Goal: Task Accomplishment & Management: Use online tool/utility

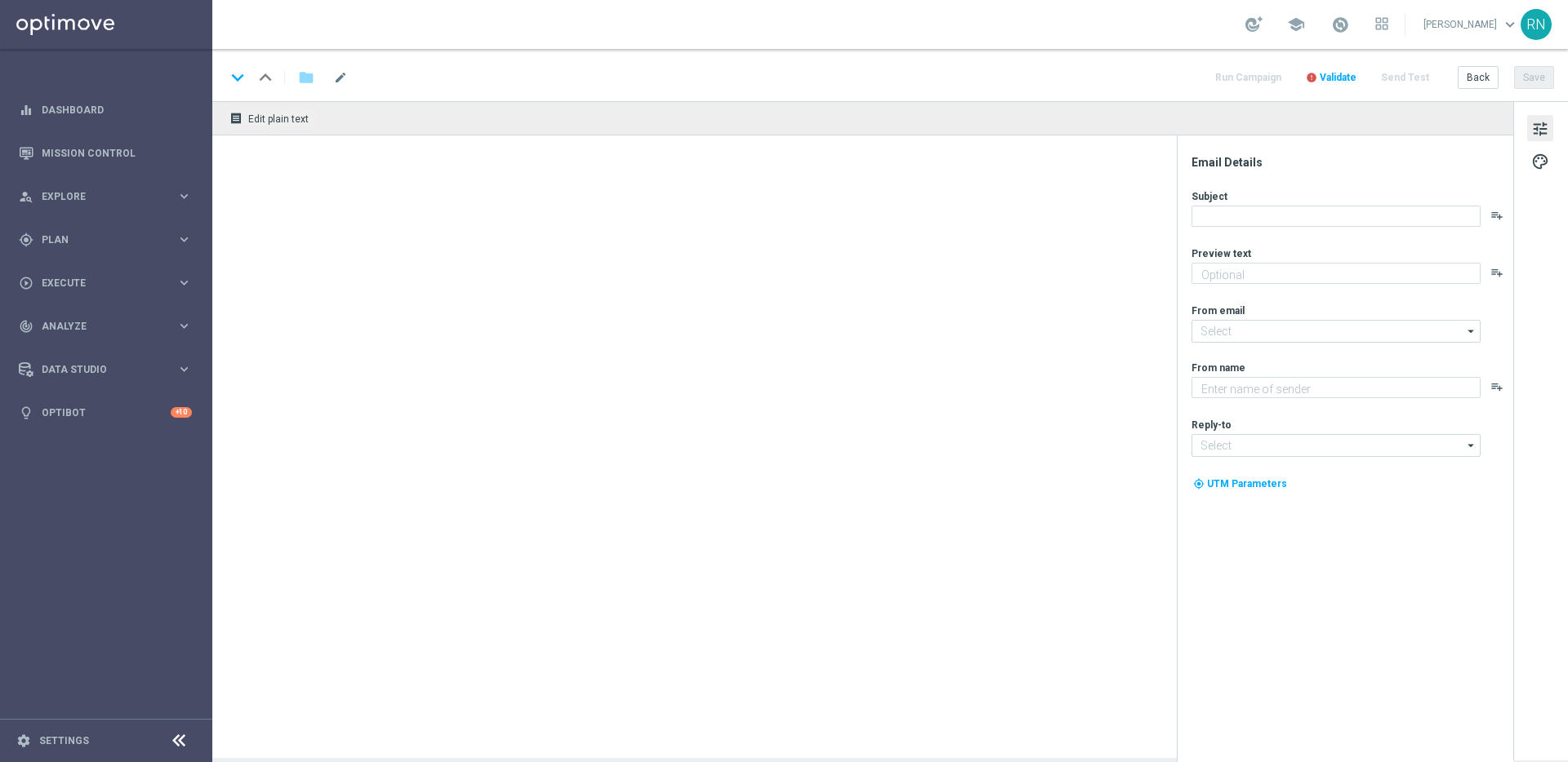
type textarea "Dein Rabatt auf Extra-Gewinnchancen."
type textarea "Lottoland"
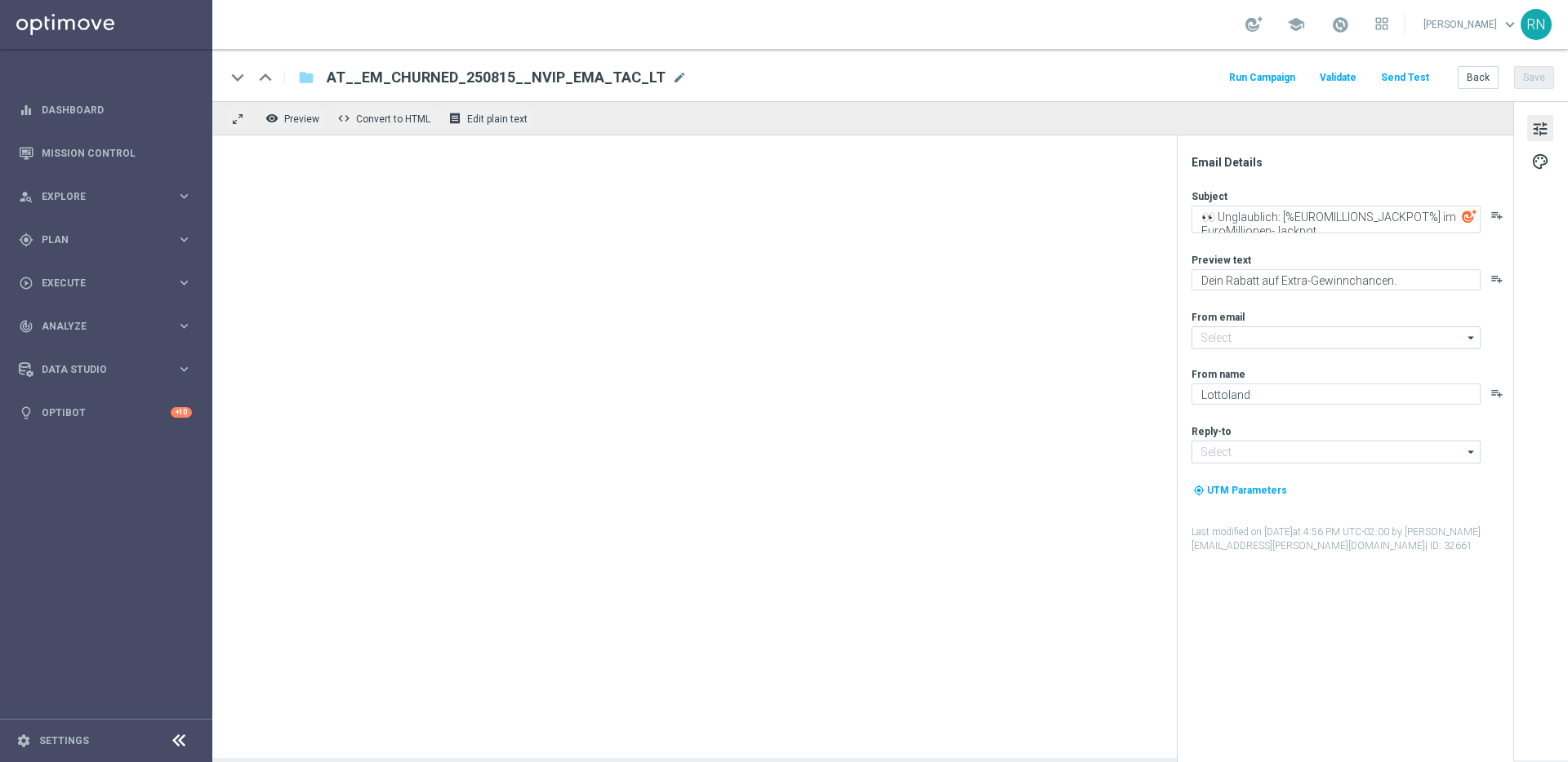
type input "[EMAIL_ADDRESS][DOMAIN_NAME]"
click at [1215, 27] on div "school Ronny Niemann keyboard_arrow_down RN" at bounding box center [890, 25] width 1356 height 49
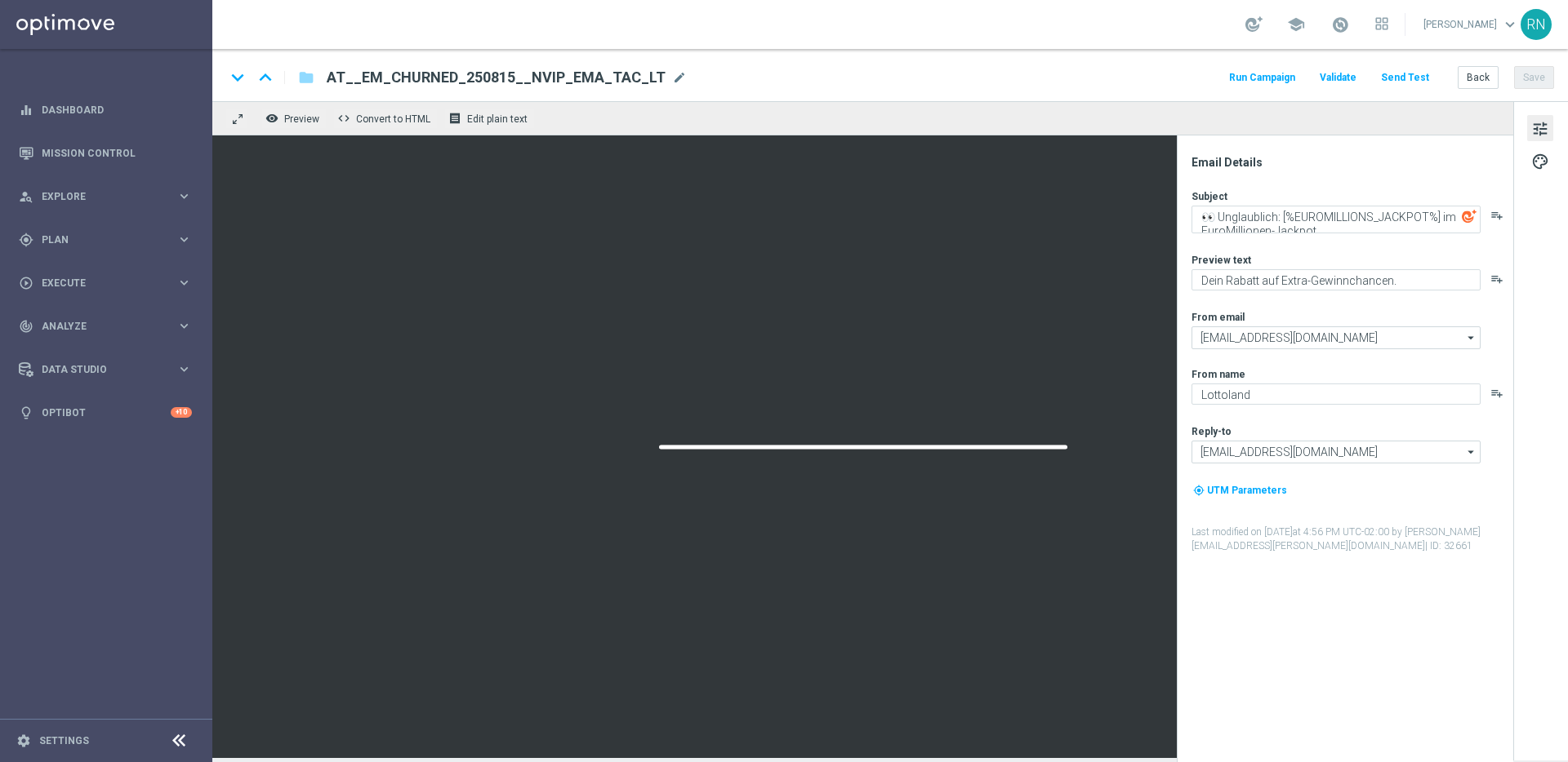
click at [1407, 77] on button "Send Test" at bounding box center [1405, 78] width 53 height 22
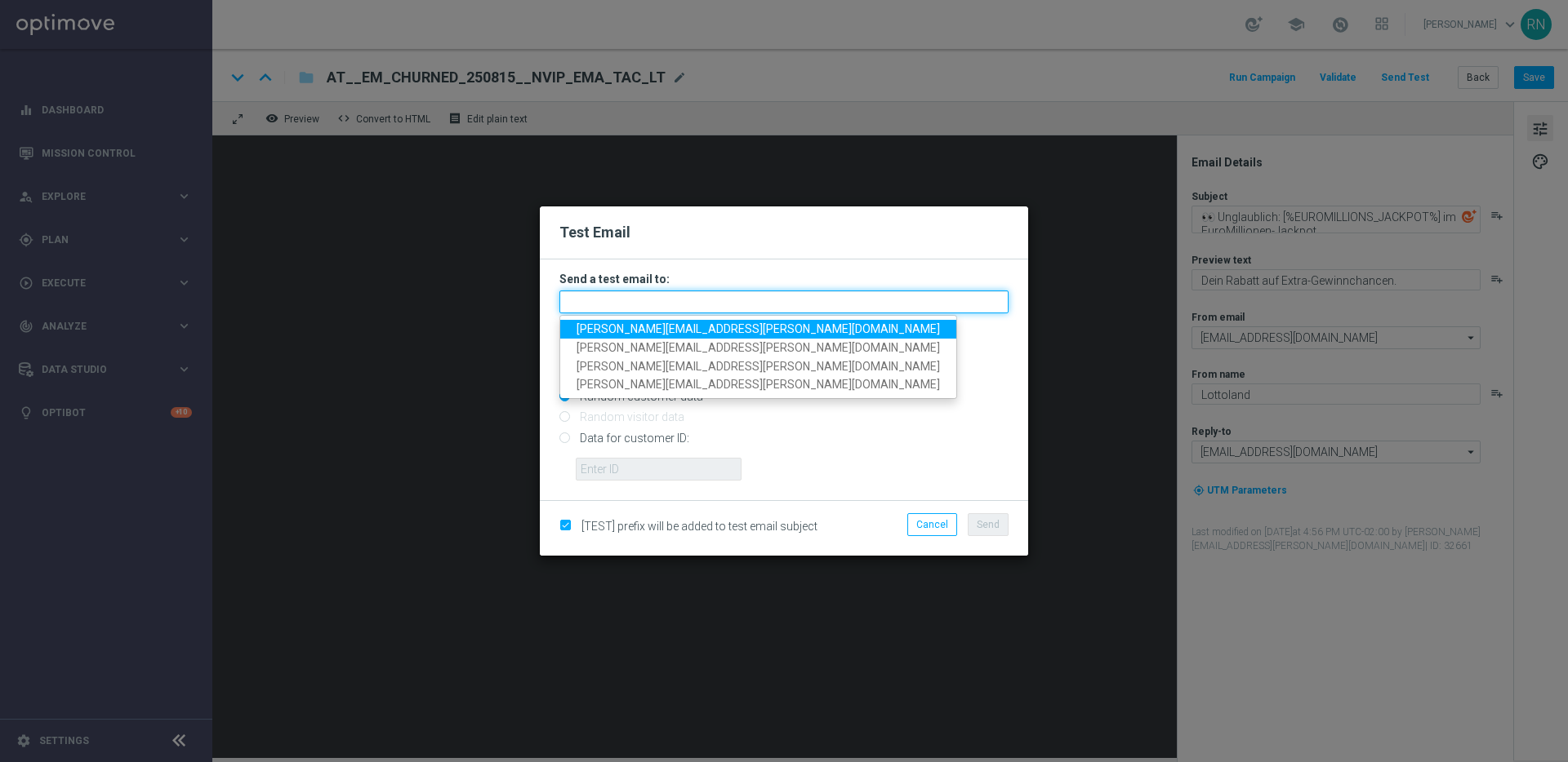
click at [635, 295] on input "text" at bounding box center [783, 301] width 449 height 23
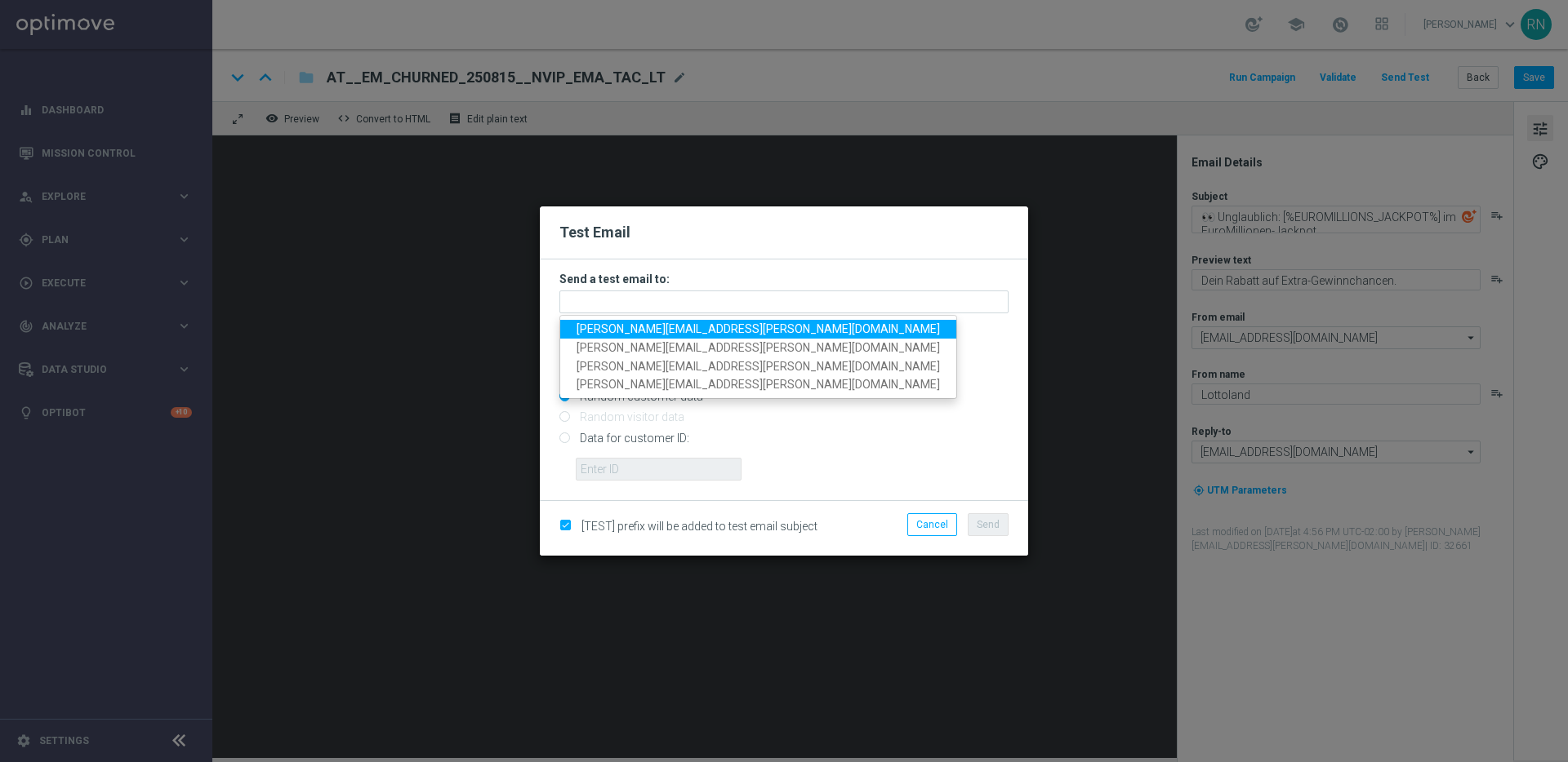
click at [660, 329] on span "[PERSON_NAME][EMAIL_ADDRESS][PERSON_NAME][DOMAIN_NAME]" at bounding box center [758, 328] width 364 height 13
type input "[PERSON_NAME][EMAIL_ADDRESS][PERSON_NAME][DOMAIN_NAME]"
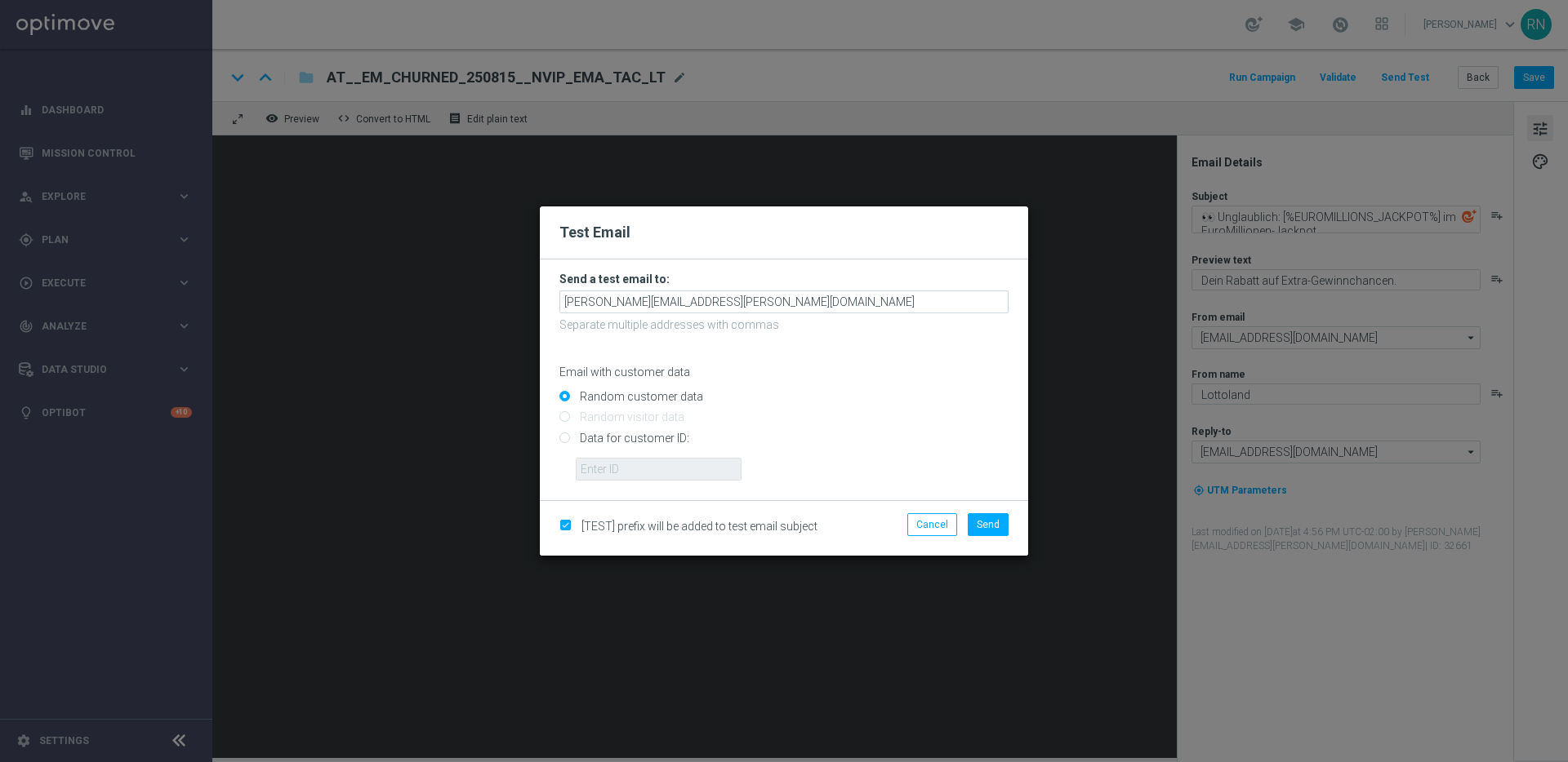
click at [563, 441] on input "Data for customer ID:" at bounding box center [783, 444] width 449 height 23
radio input "true"
click at [666, 470] on input "text" at bounding box center [658, 468] width 166 height 23
paste input "224105369"
type input "224105369"
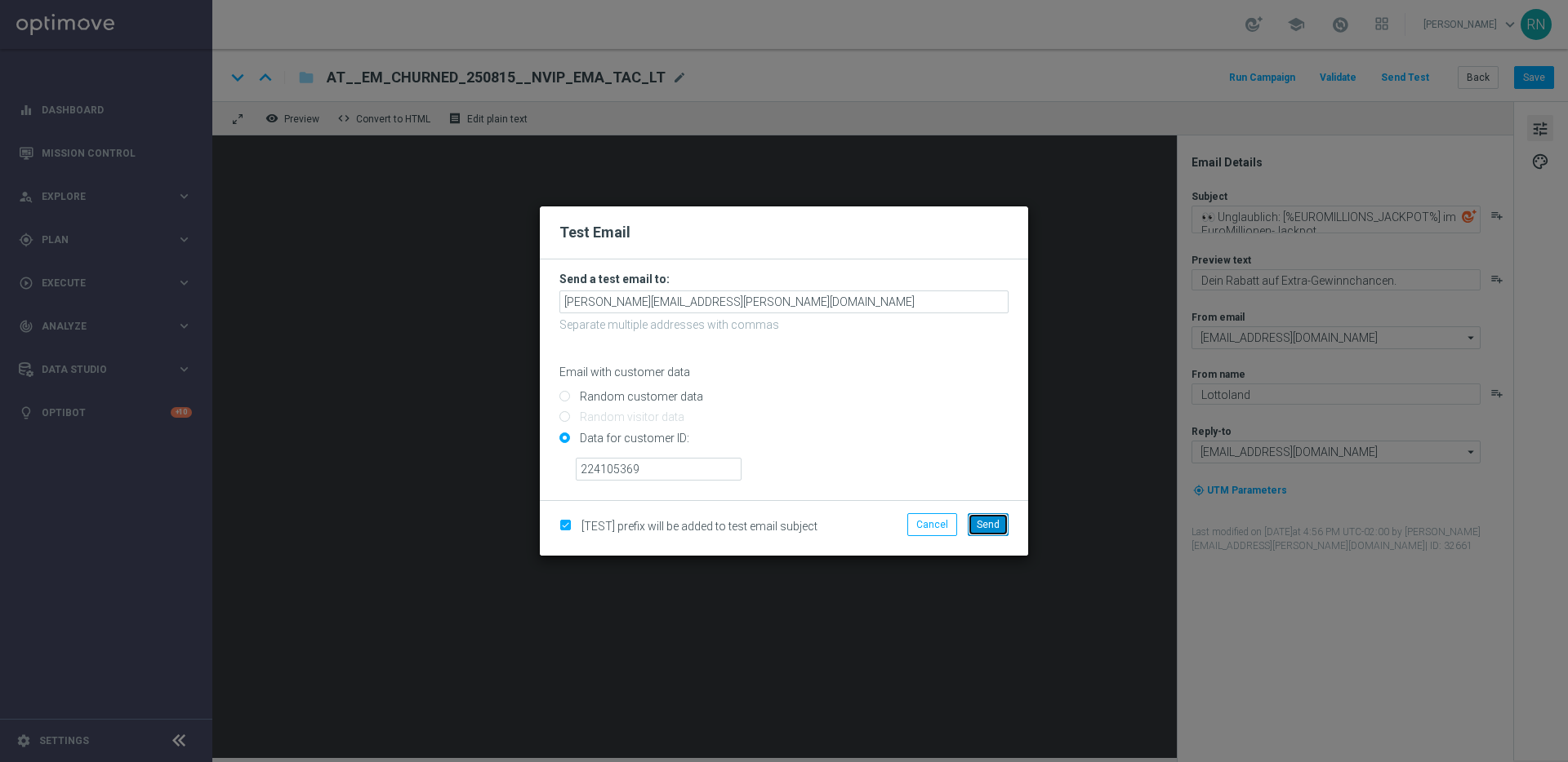
click at [998, 525] on span "Send" at bounding box center [987, 525] width 23 height 12
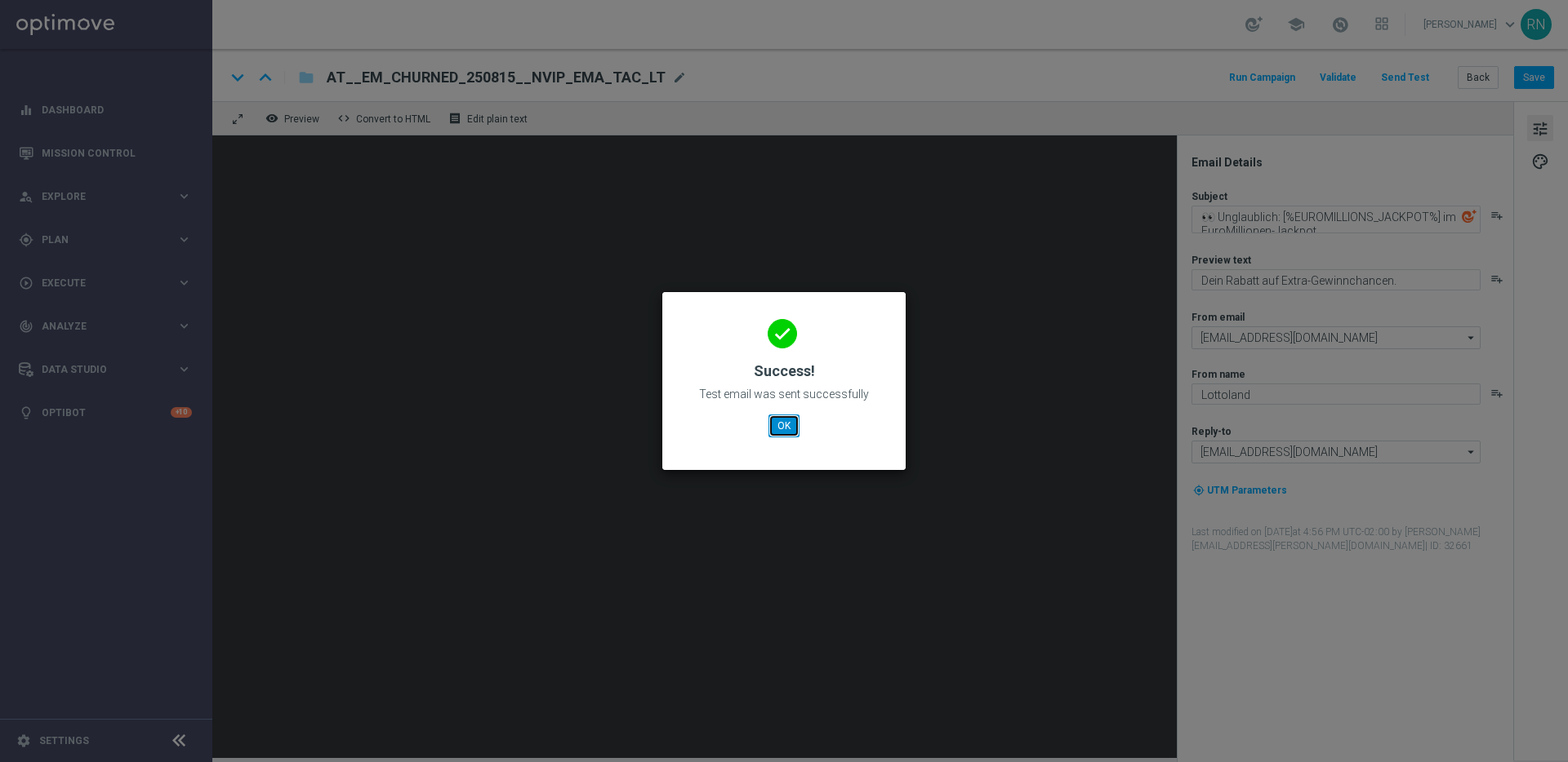
click at [780, 428] on button "OK" at bounding box center [784, 425] width 31 height 23
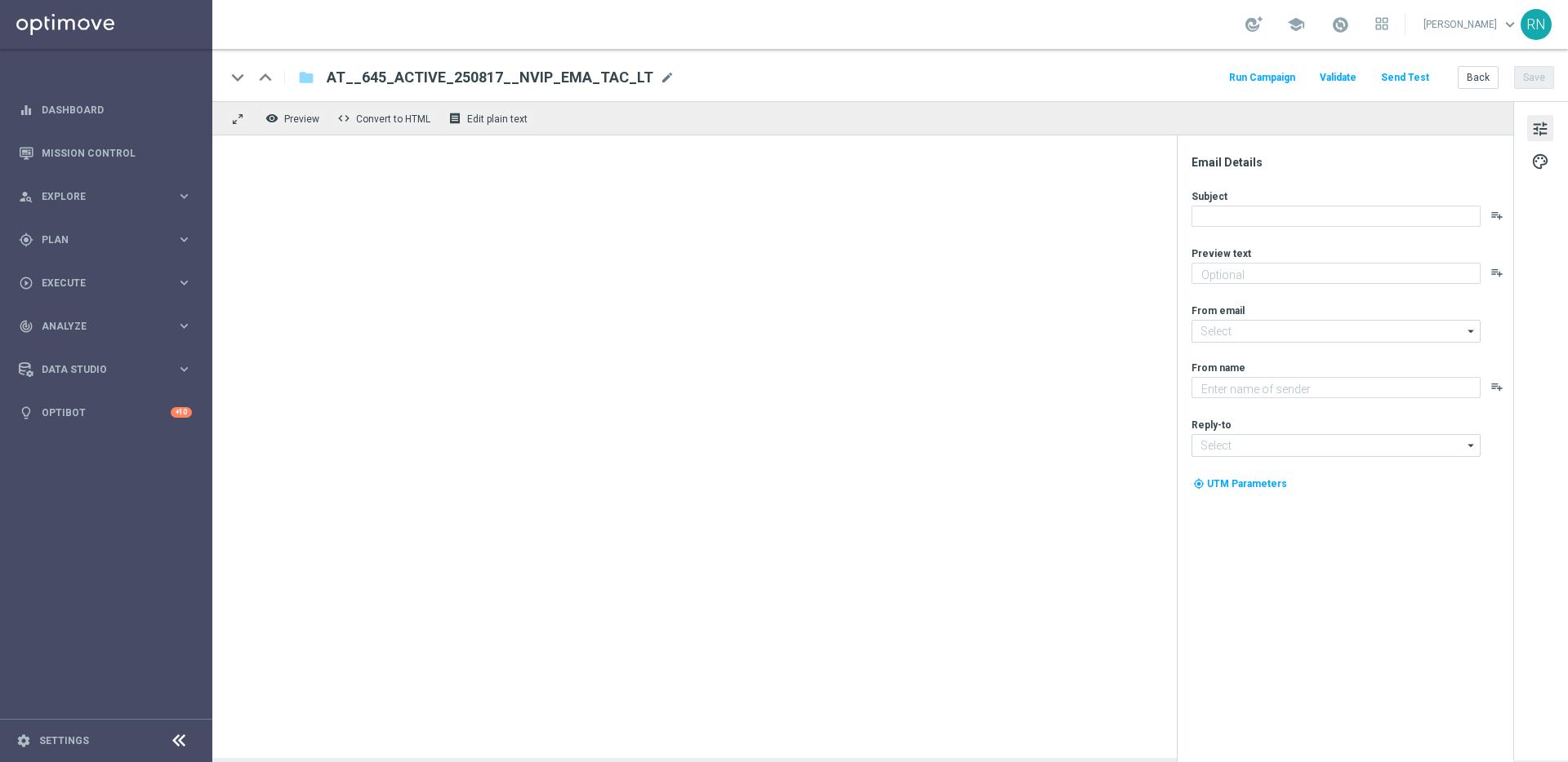
type textarea "EuroMillionen Go! GRATIS zum LOTTO 6 aus 45."
type input "[EMAIL_ADDRESS][DOMAIN_NAME]"
type textarea "Lottoland"
type input "[EMAIL_ADDRESS][DOMAIN_NAME]"
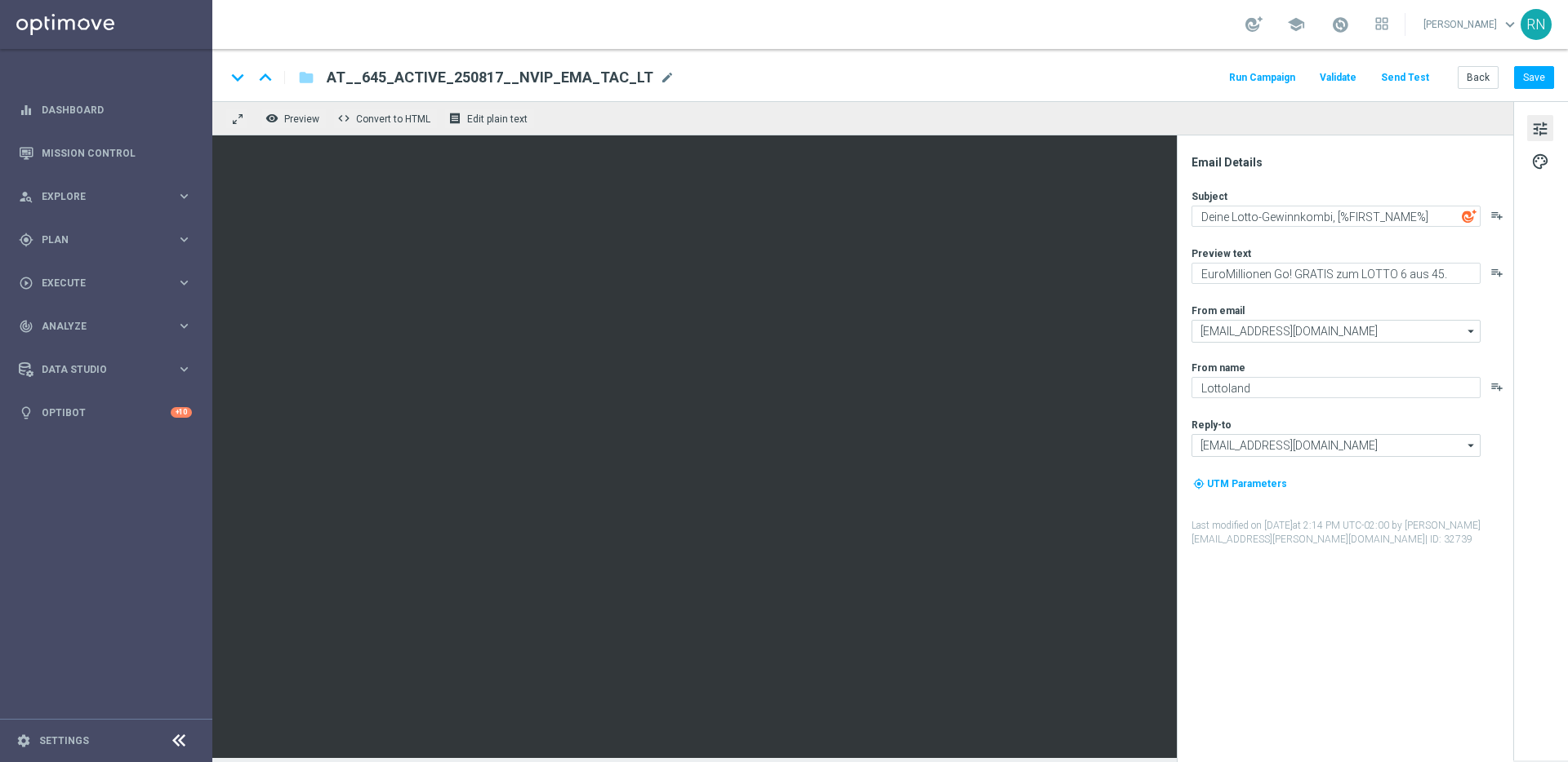
click at [1407, 71] on button "Send Test" at bounding box center [1405, 78] width 53 height 22
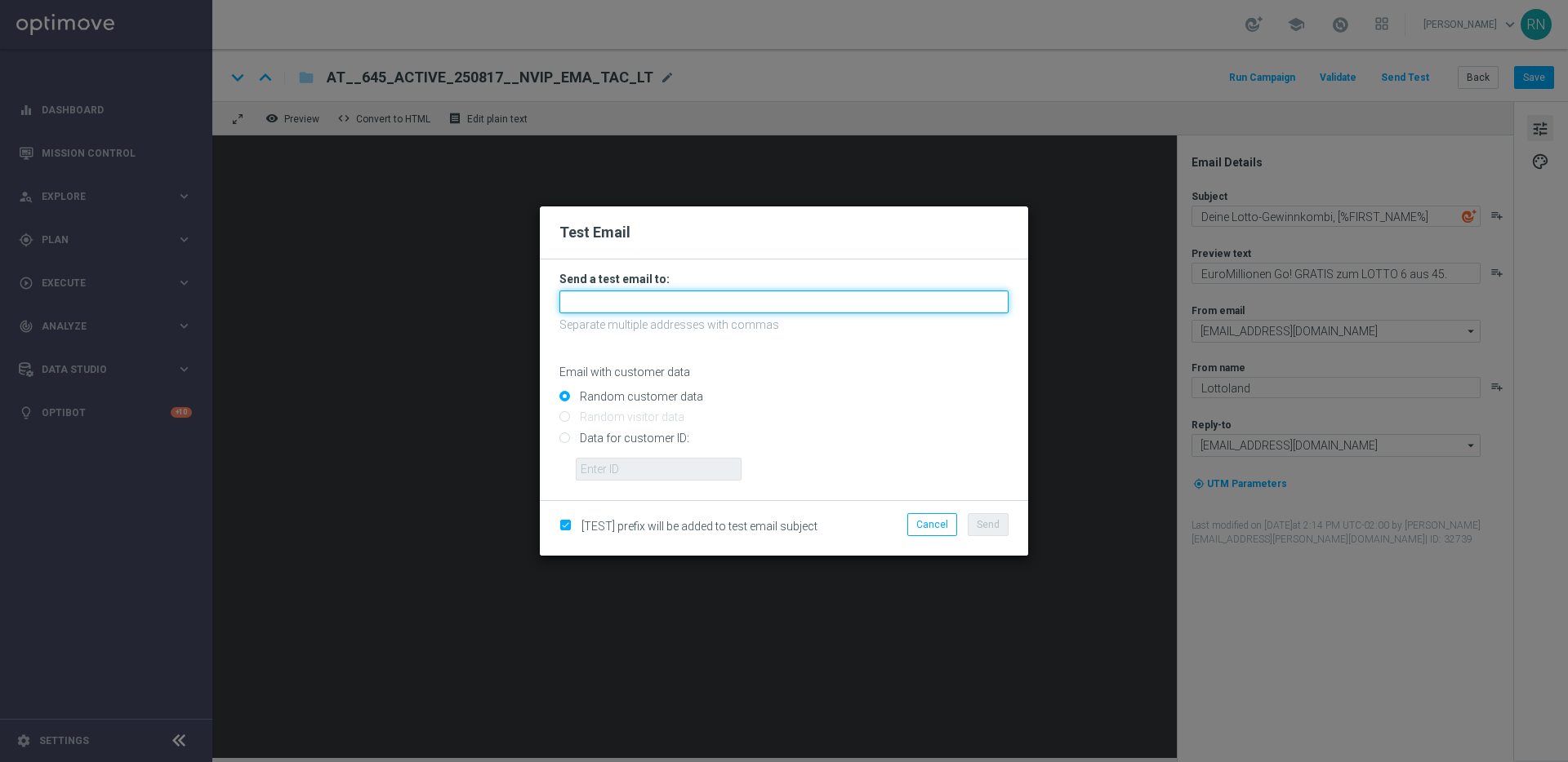
click at [661, 293] on input "text" at bounding box center [783, 301] width 449 height 23
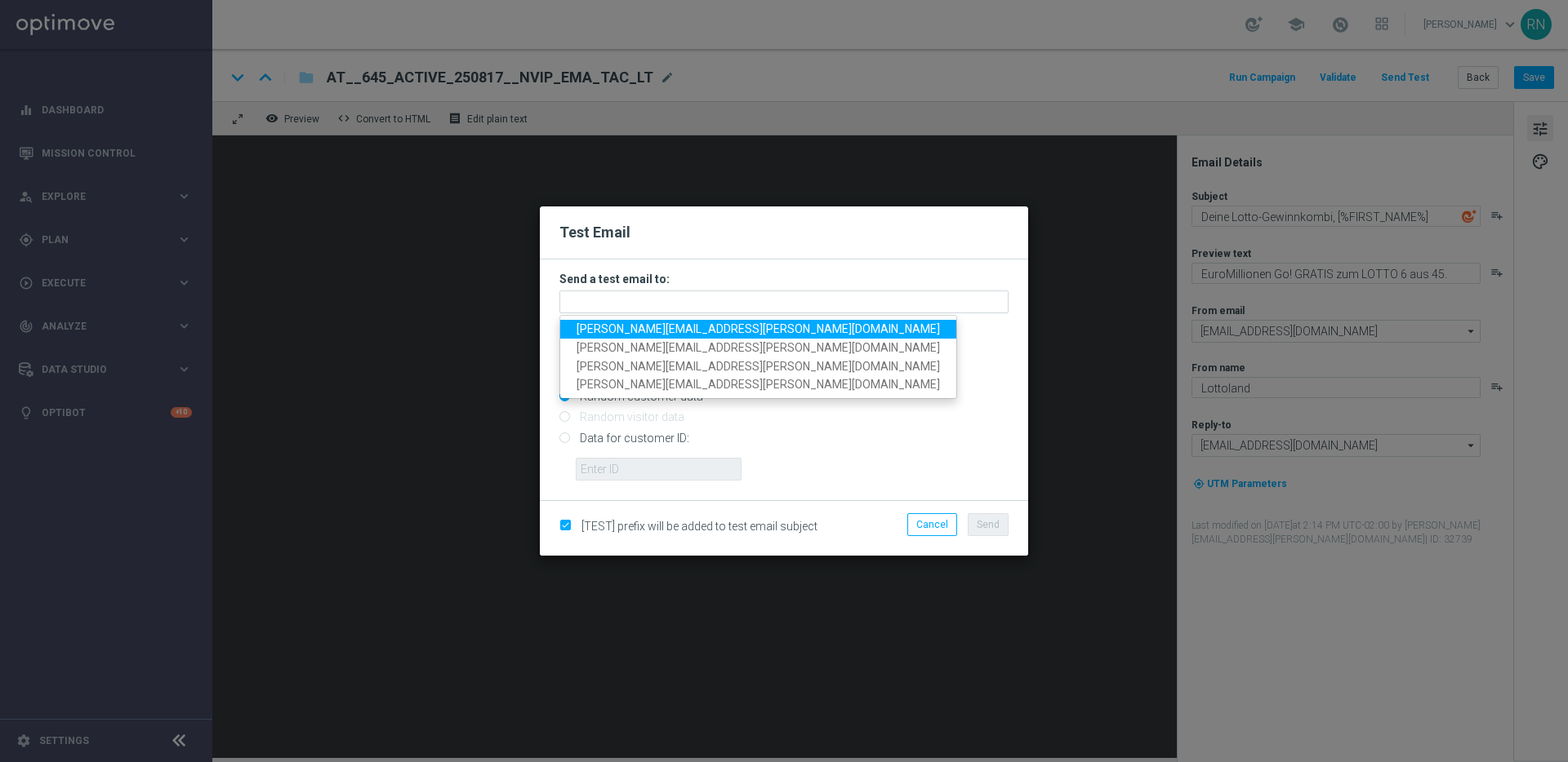
click at [663, 334] on span "[PERSON_NAME][EMAIL_ADDRESS][PERSON_NAME][DOMAIN_NAME]" at bounding box center [758, 328] width 364 height 13
type input "[PERSON_NAME][EMAIL_ADDRESS][PERSON_NAME][DOMAIN_NAME]"
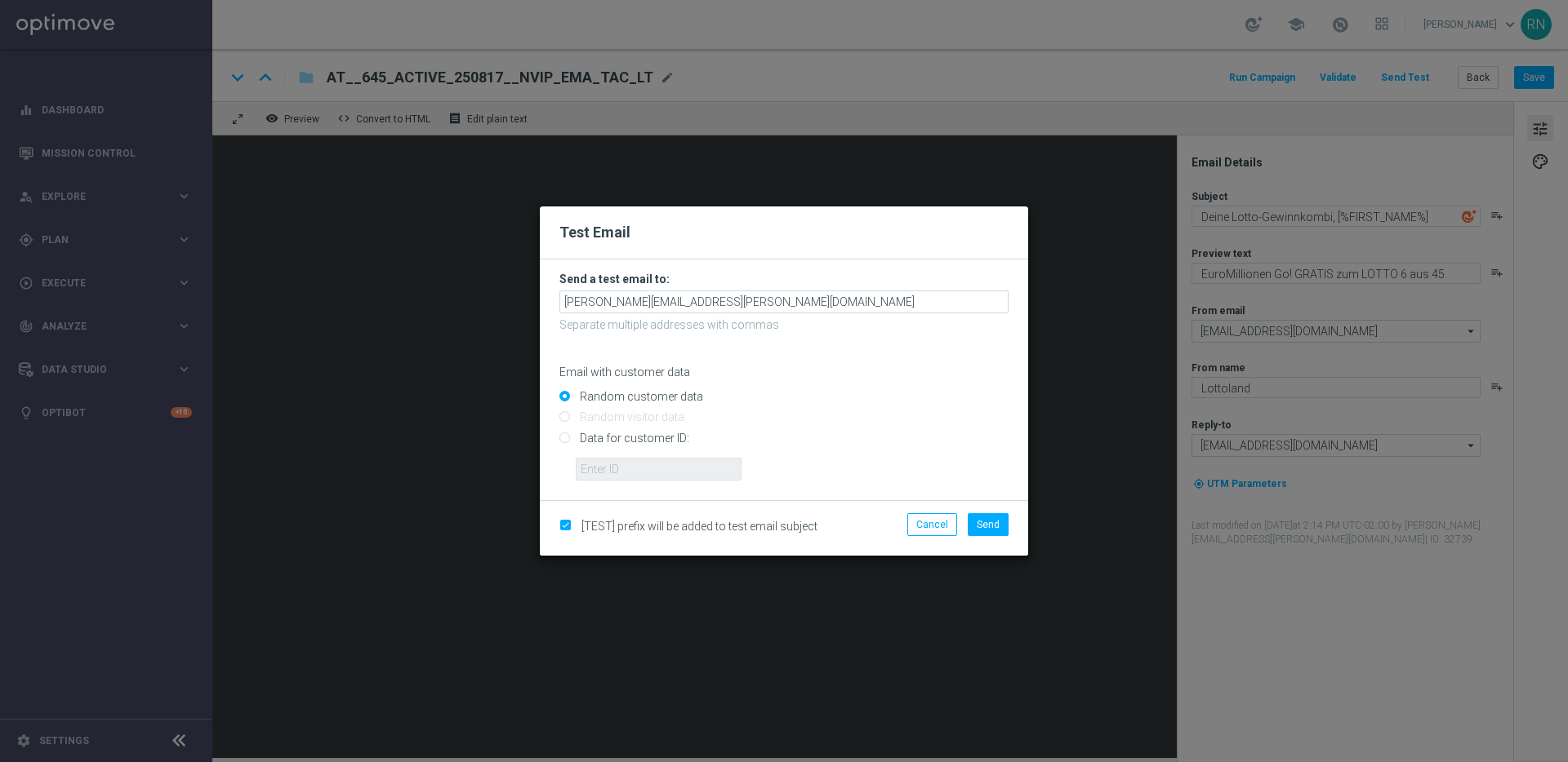
click at [625, 442] on input "Data for customer ID:" at bounding box center [783, 444] width 449 height 23
radio input "true"
drag, startPoint x: 631, startPoint y: 467, endPoint x: 642, endPoint y: 475, distance: 13.6
click at [632, 469] on input "text" at bounding box center [658, 468] width 166 height 23
paste input "224105369"
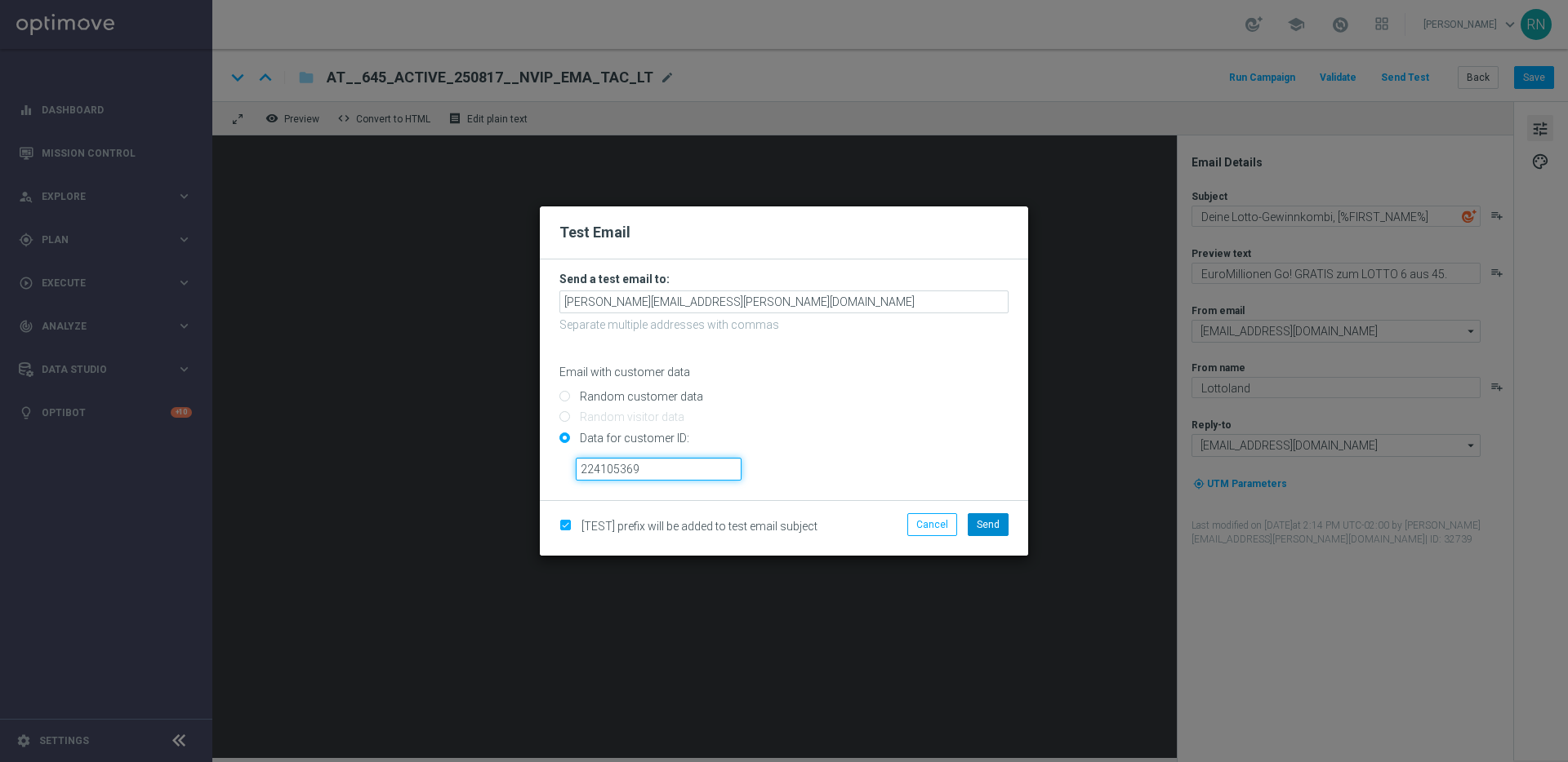
type input "224105369"
click at [988, 528] on span "Send" at bounding box center [987, 525] width 23 height 12
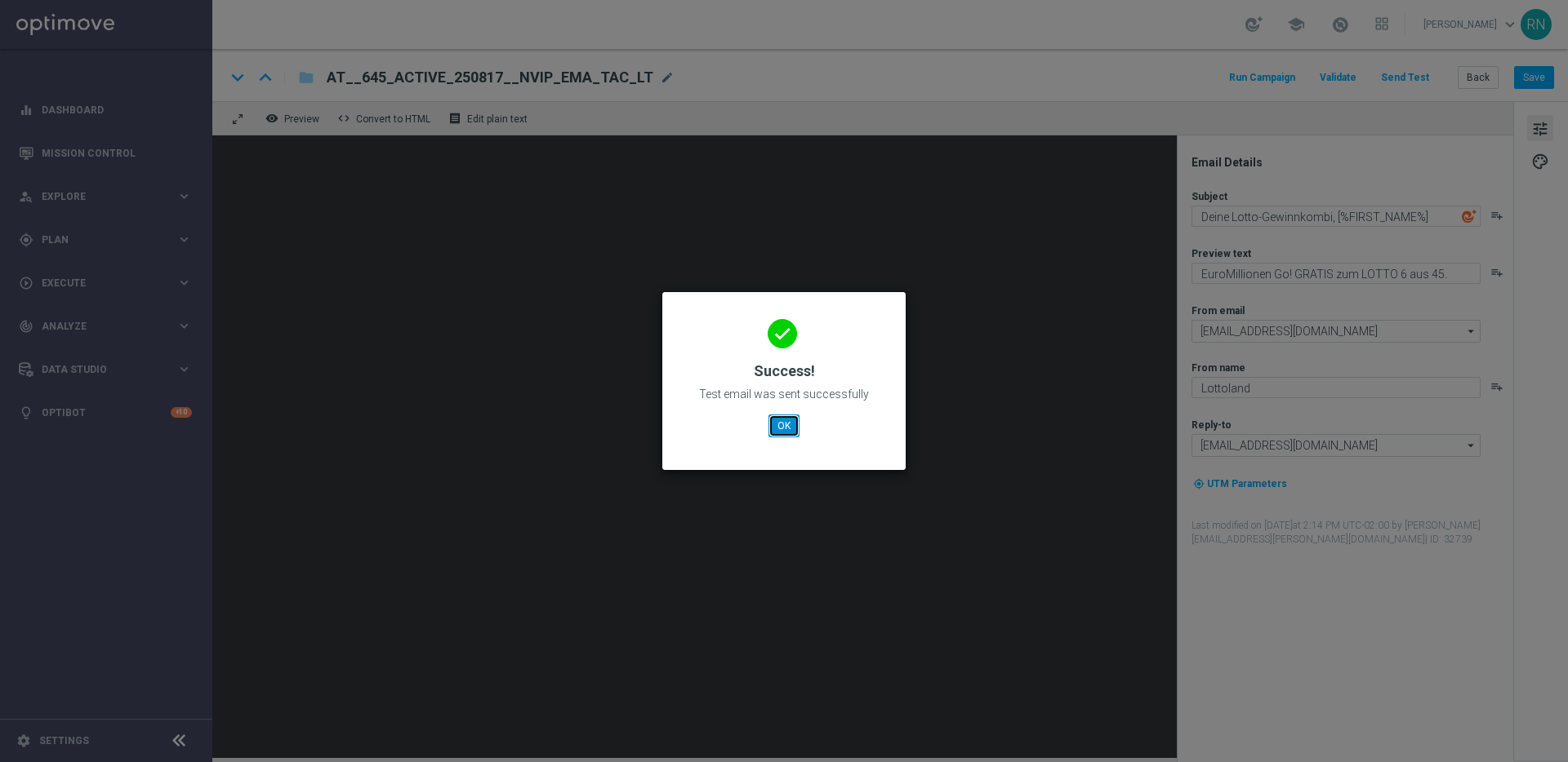
click at [777, 423] on button "OK" at bounding box center [784, 425] width 31 height 23
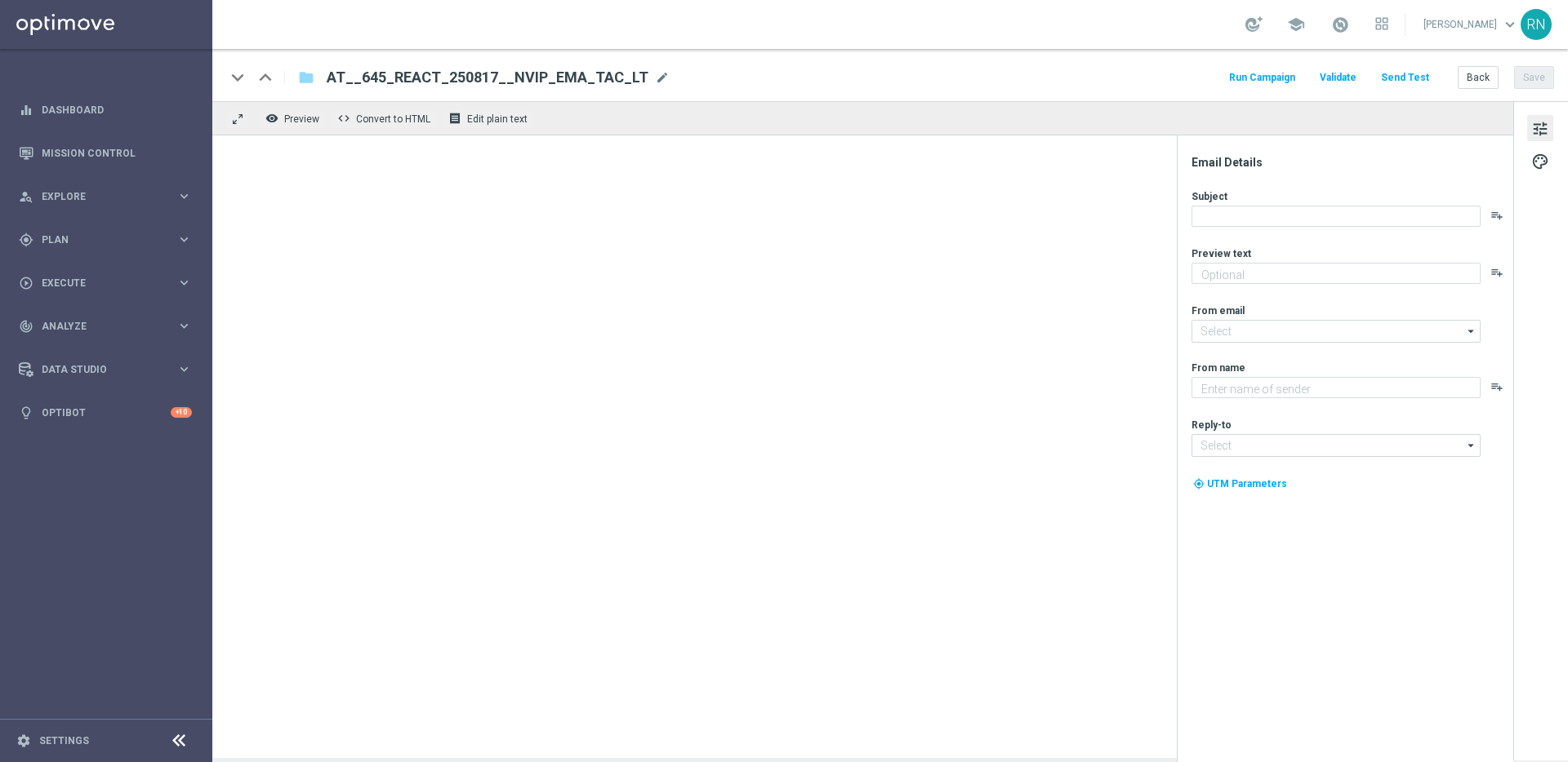
type textarea "EuroMillionen Go! GRATIS zum LOTTO 6 aus 45."
type textarea "Lottoland"
type input "[EMAIL_ADDRESS][DOMAIN_NAME]"
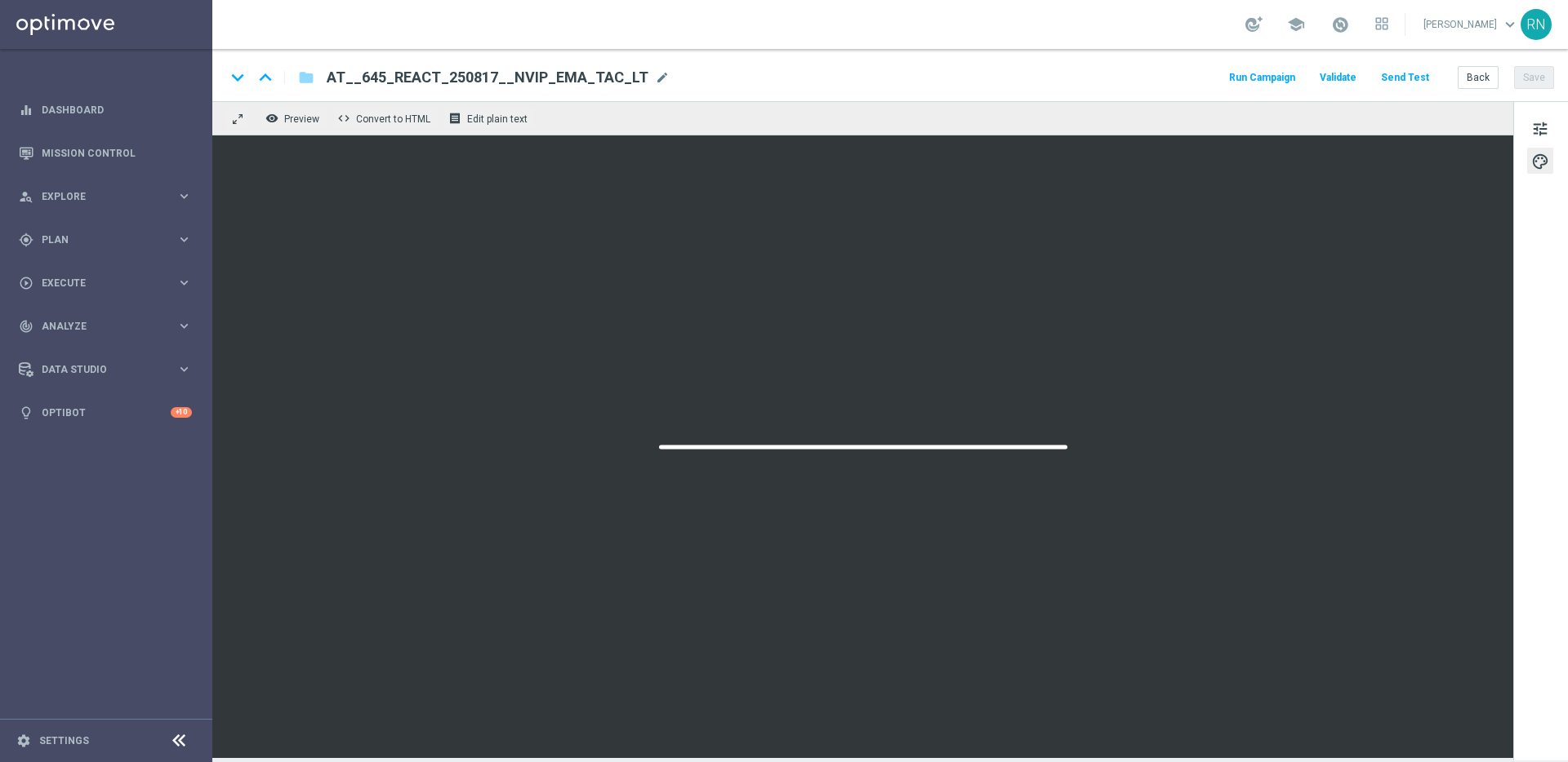
click at [1423, 74] on button "Send Test" at bounding box center [1405, 78] width 53 height 22
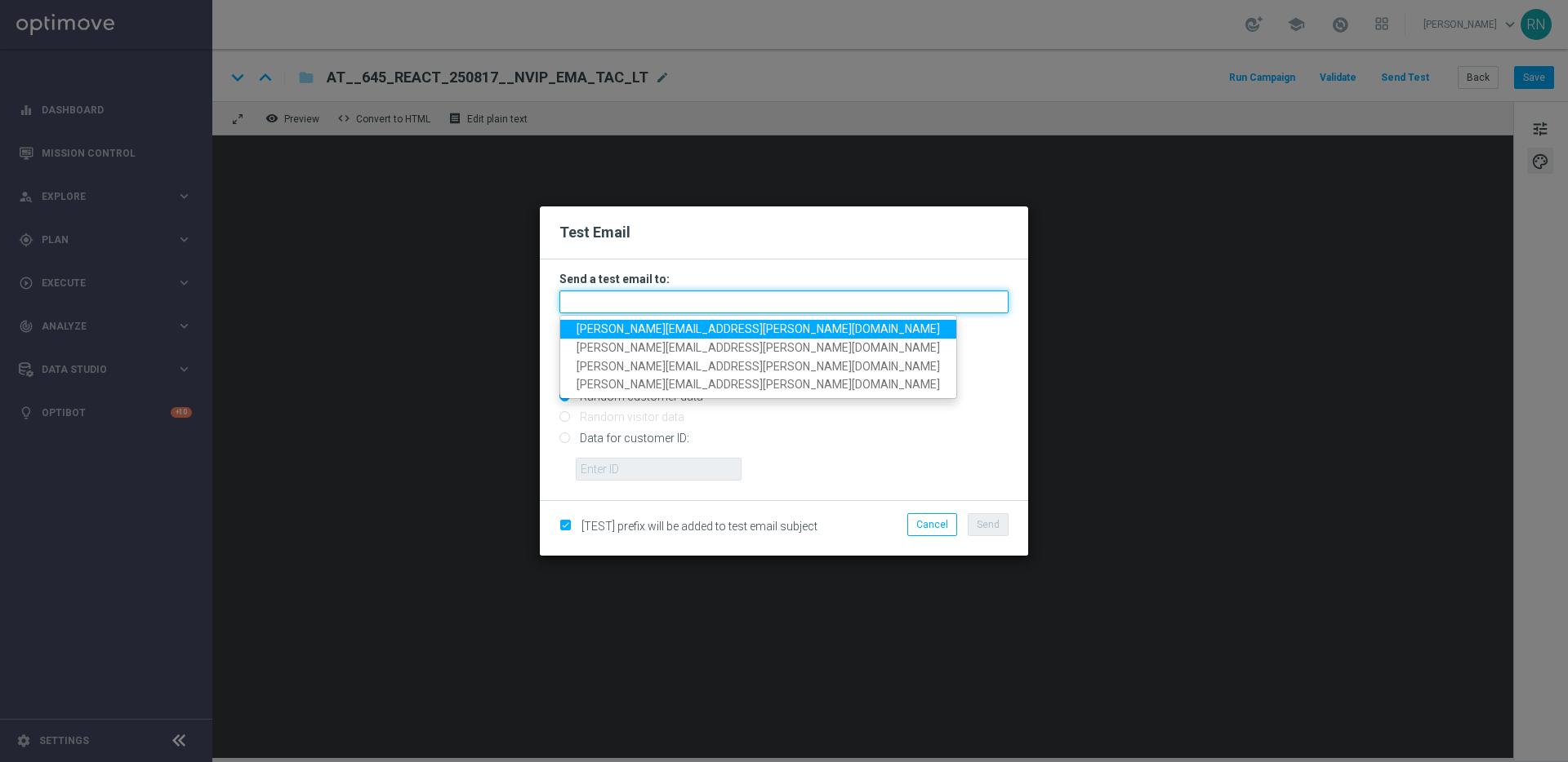
click at [704, 308] on input "text" at bounding box center [783, 301] width 449 height 23
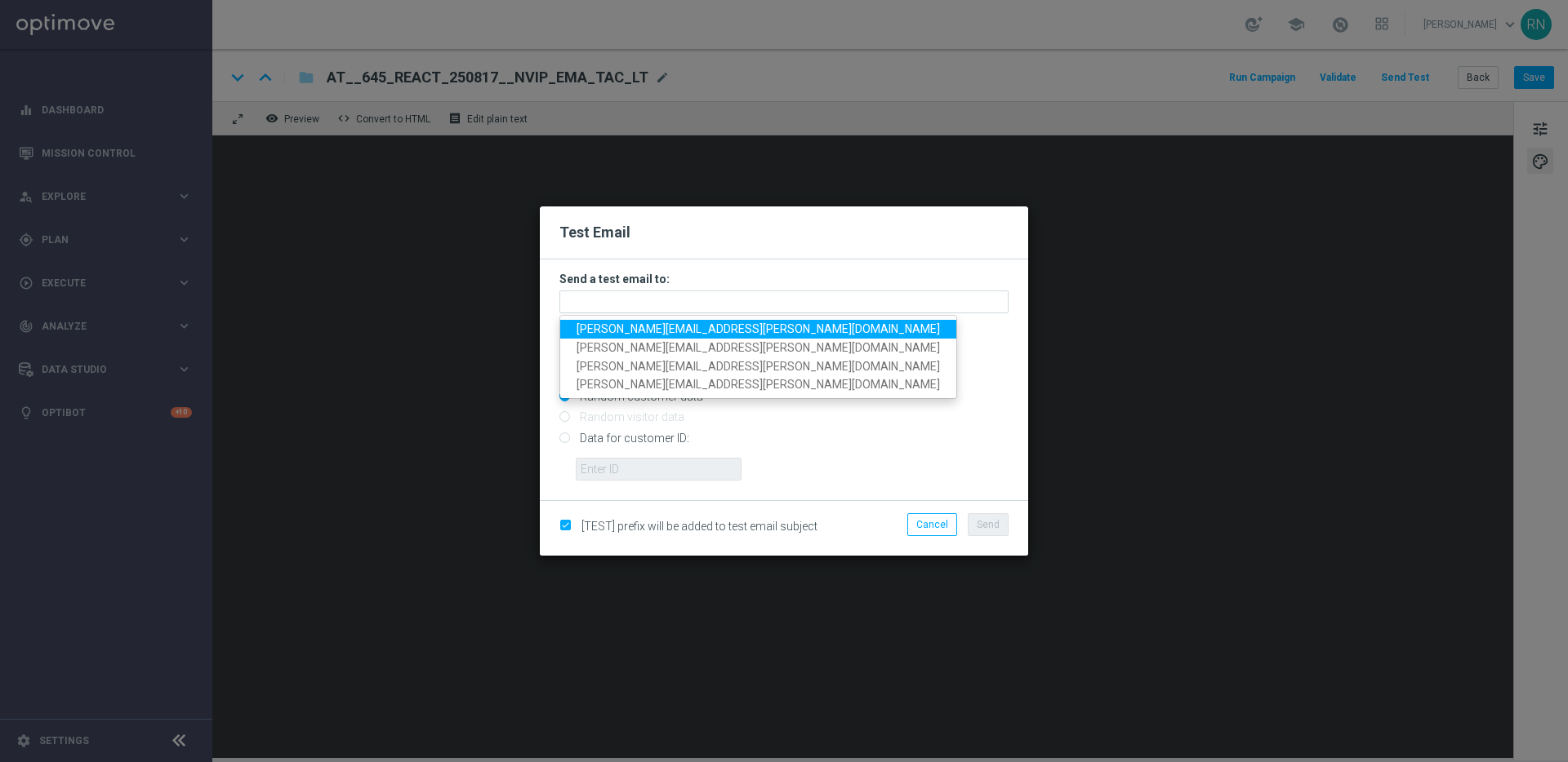
click at [684, 323] on span "[PERSON_NAME][EMAIL_ADDRESS][PERSON_NAME][DOMAIN_NAME]" at bounding box center [758, 328] width 364 height 13
type input "[PERSON_NAME][EMAIL_ADDRESS][PERSON_NAME][DOMAIN_NAME]"
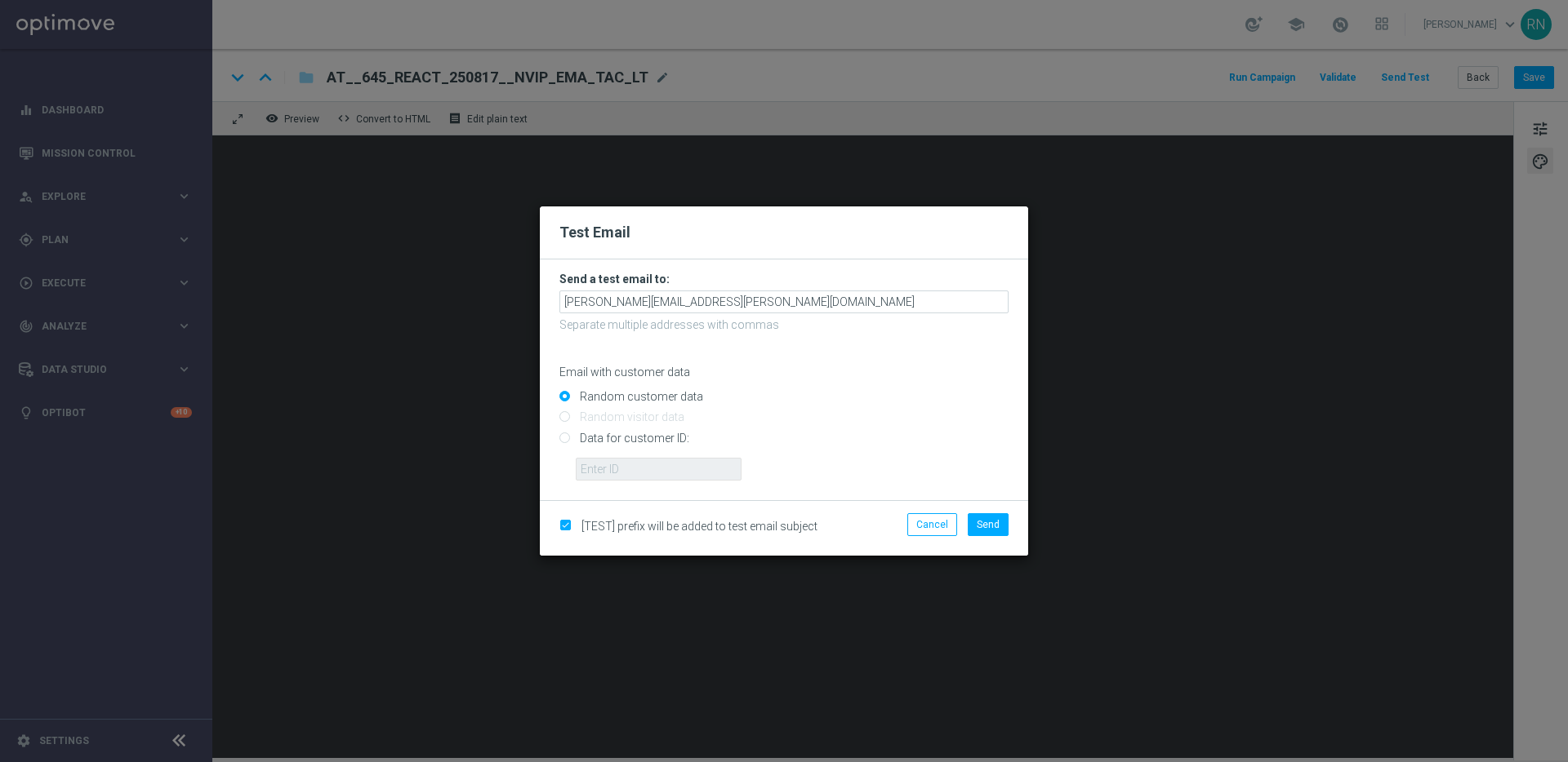
click at [565, 441] on input "Data for customer ID:" at bounding box center [783, 444] width 449 height 23
radio input "true"
click at [686, 469] on input "text" at bounding box center [658, 468] width 166 height 23
paste input "224105369"
type input "224105369"
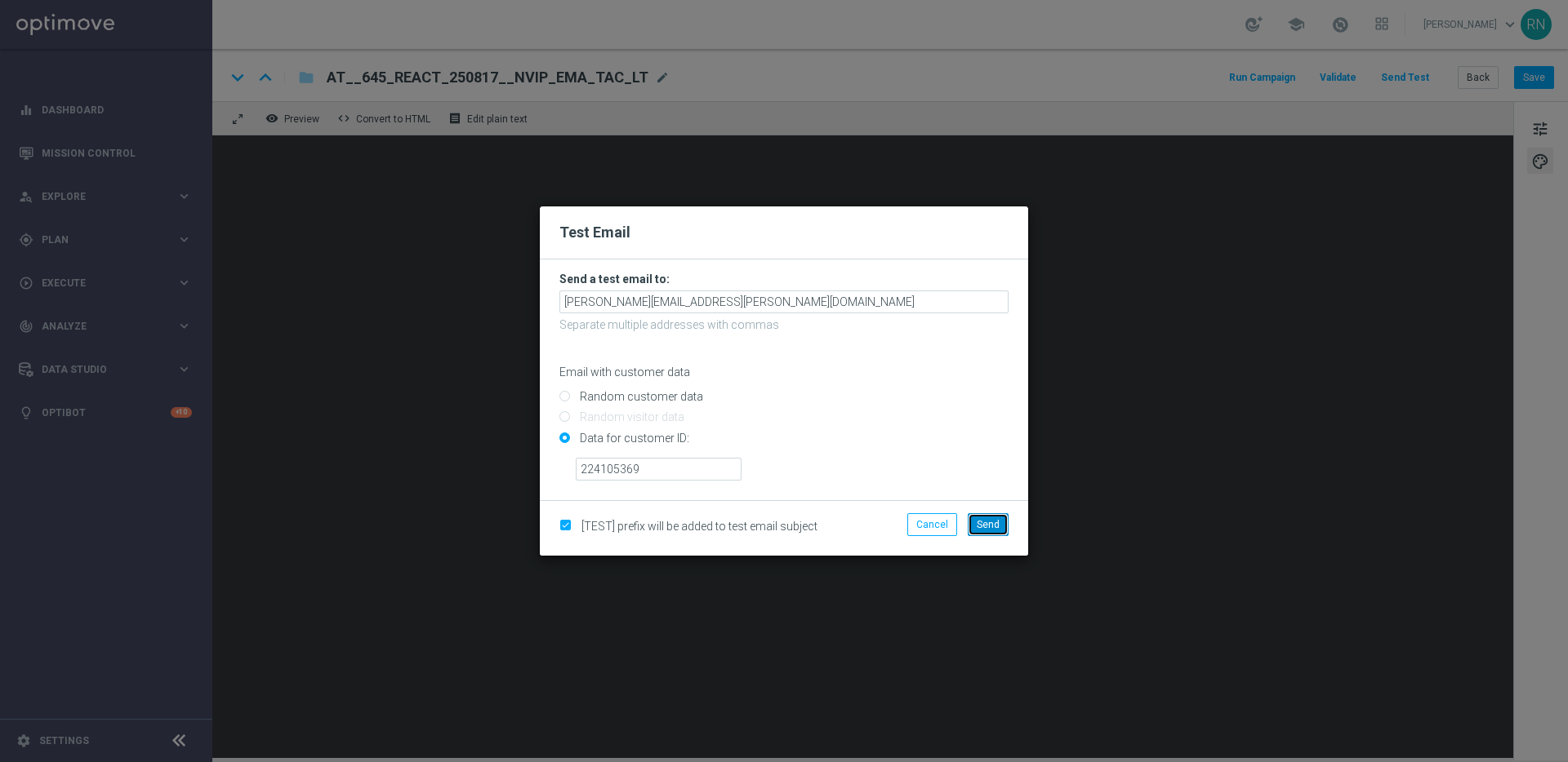
click at [995, 520] on span "Send" at bounding box center [987, 525] width 23 height 12
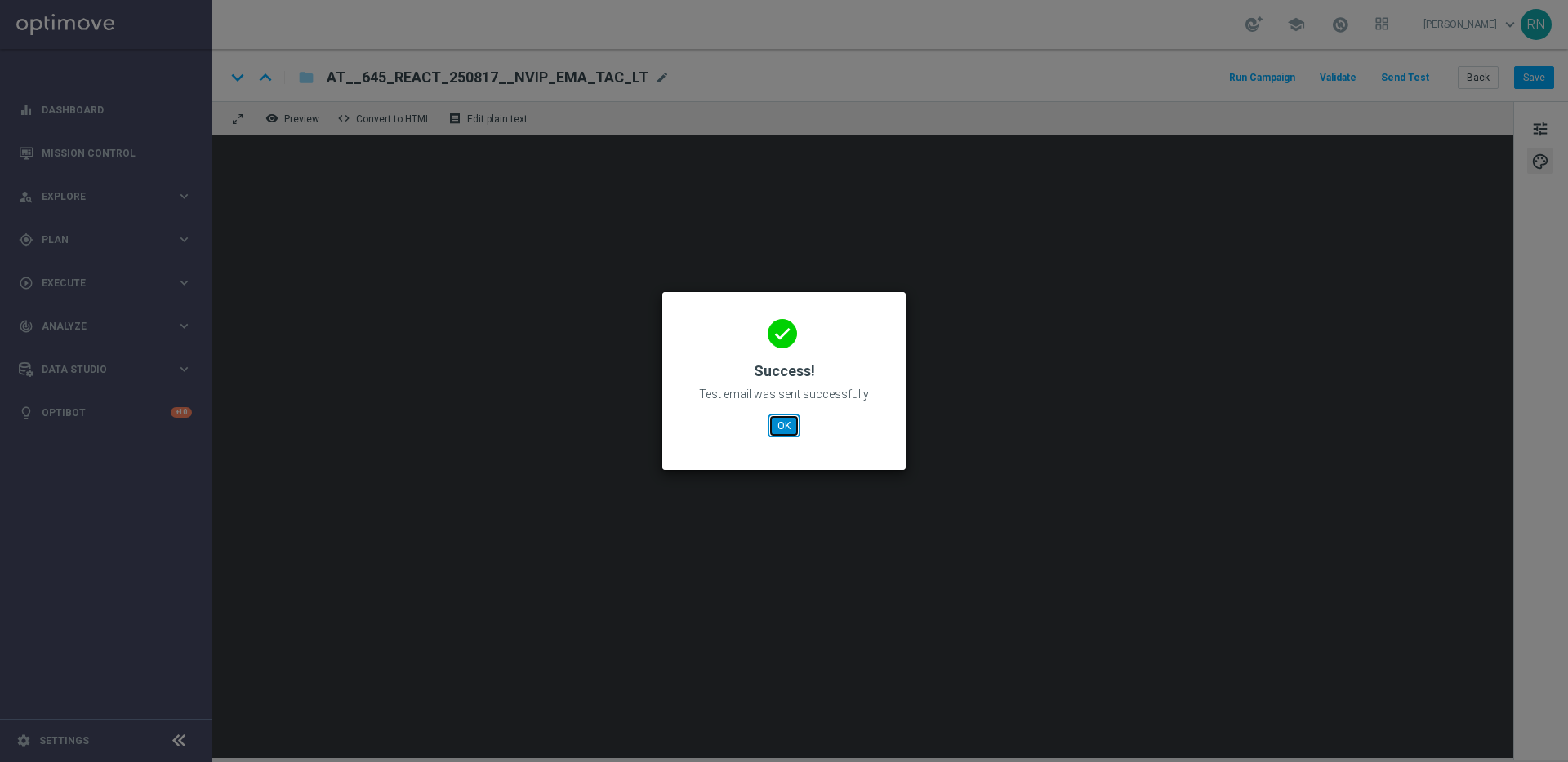
click at [772, 421] on button "OK" at bounding box center [784, 425] width 31 height 23
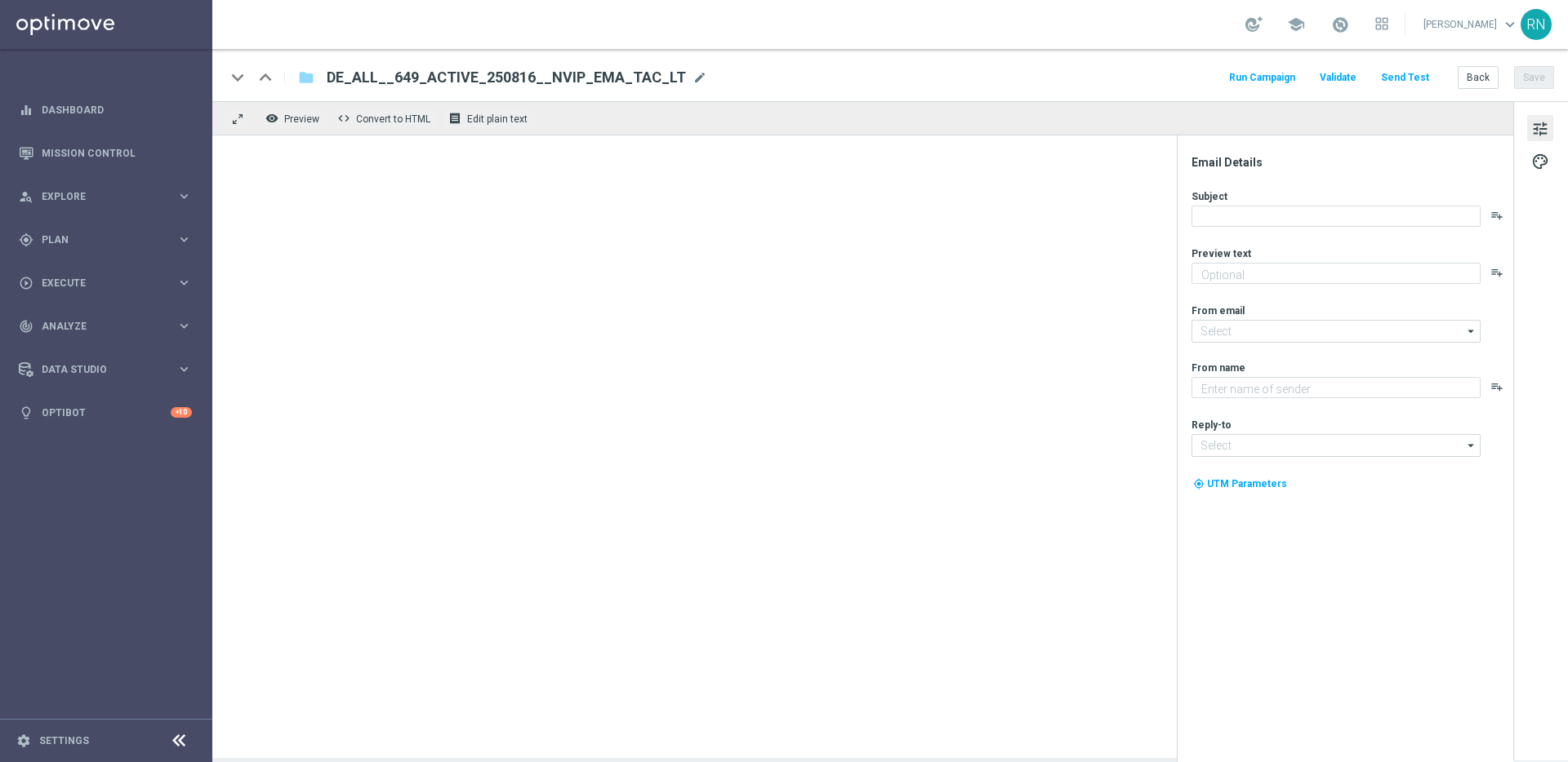
type textarea "Heute PowerBall GRATIS zum LOTTO 6aus49."
type textarea "Lottoland"
type input "[EMAIL_ADDRESS][DOMAIN_NAME]"
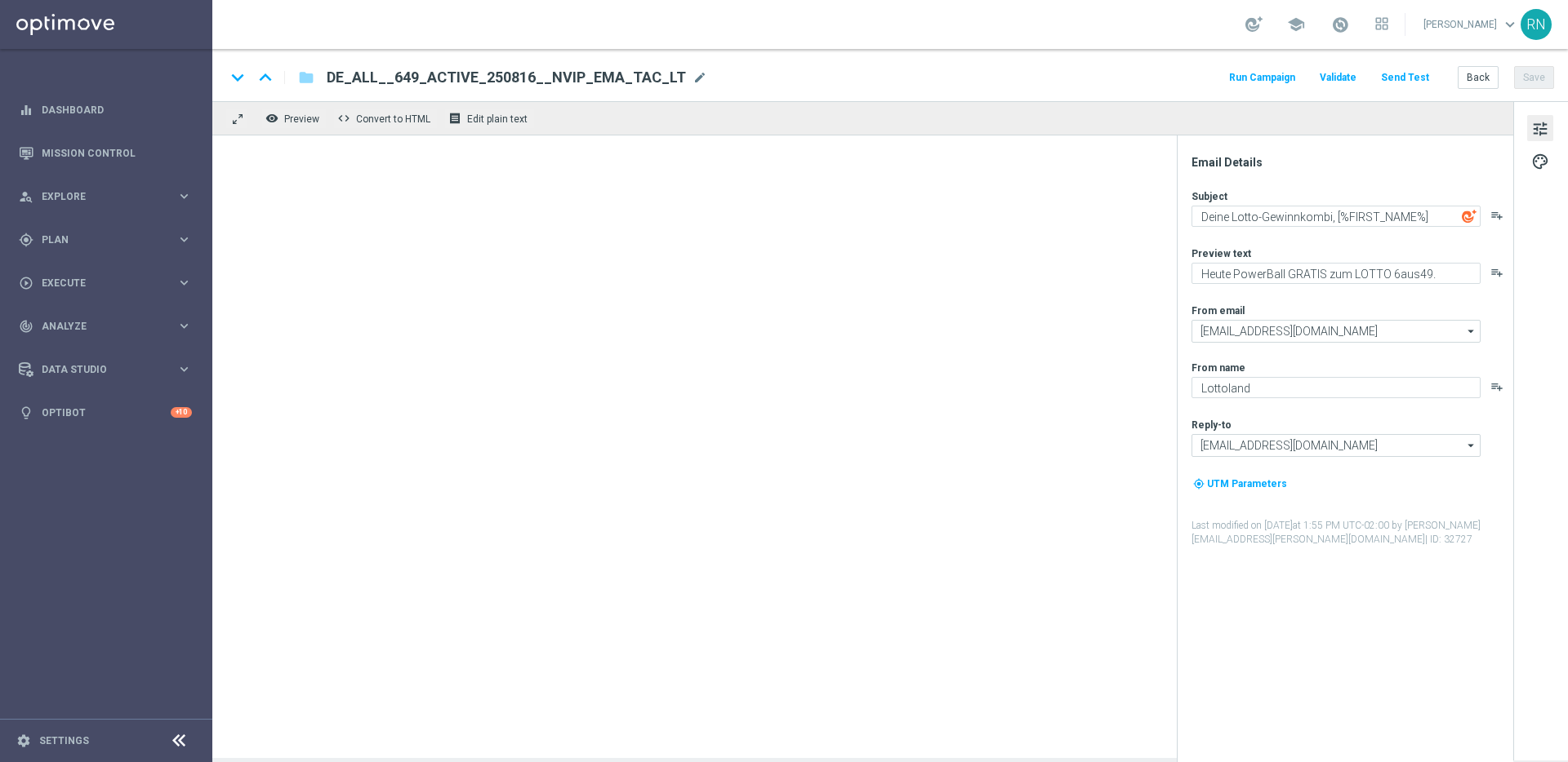
click at [1131, 25] on div "school Ronny Niemann keyboard_arrow_down RN" at bounding box center [890, 25] width 1356 height 49
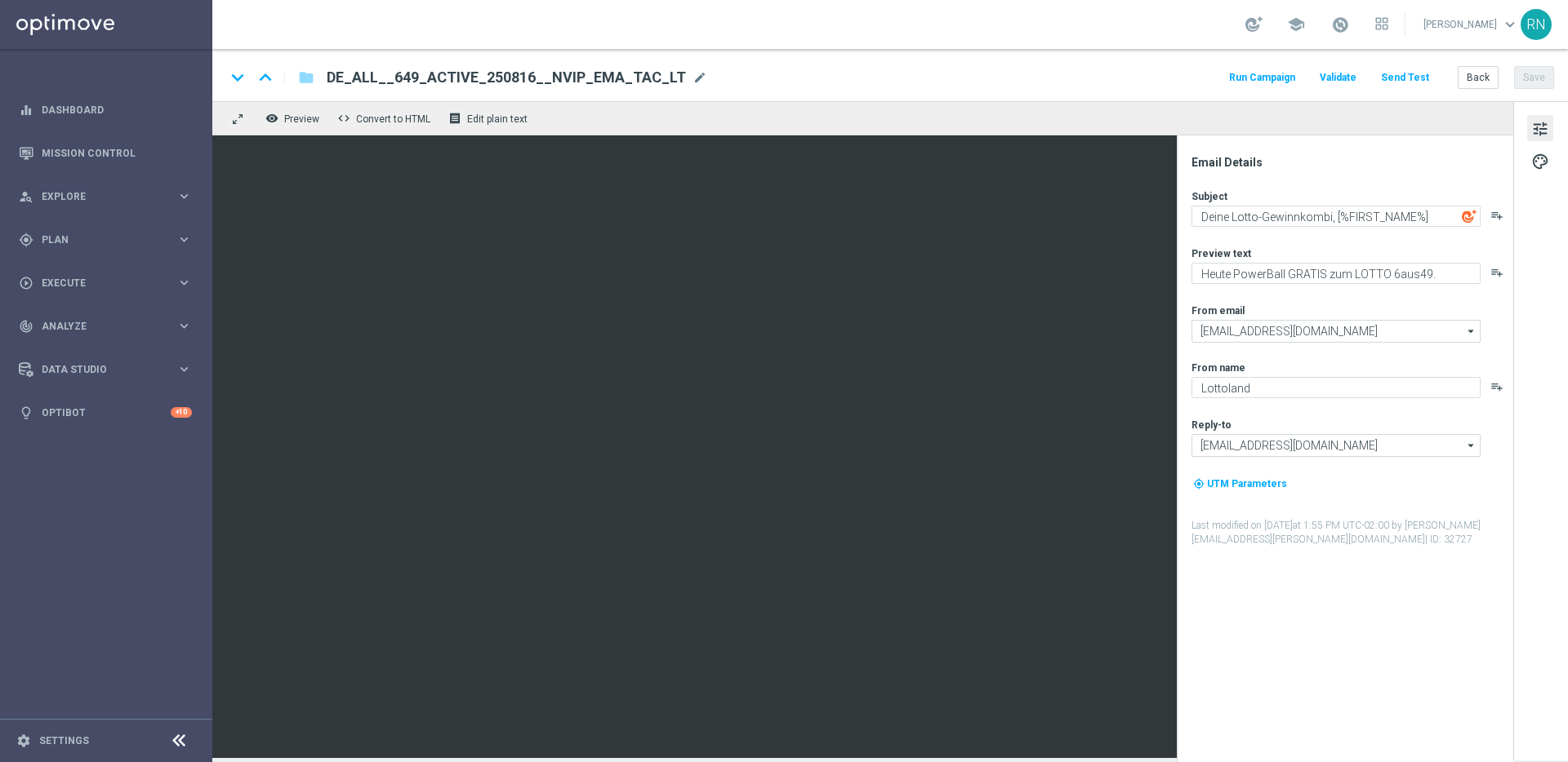
click at [1415, 79] on button "Send Test" at bounding box center [1405, 78] width 53 height 22
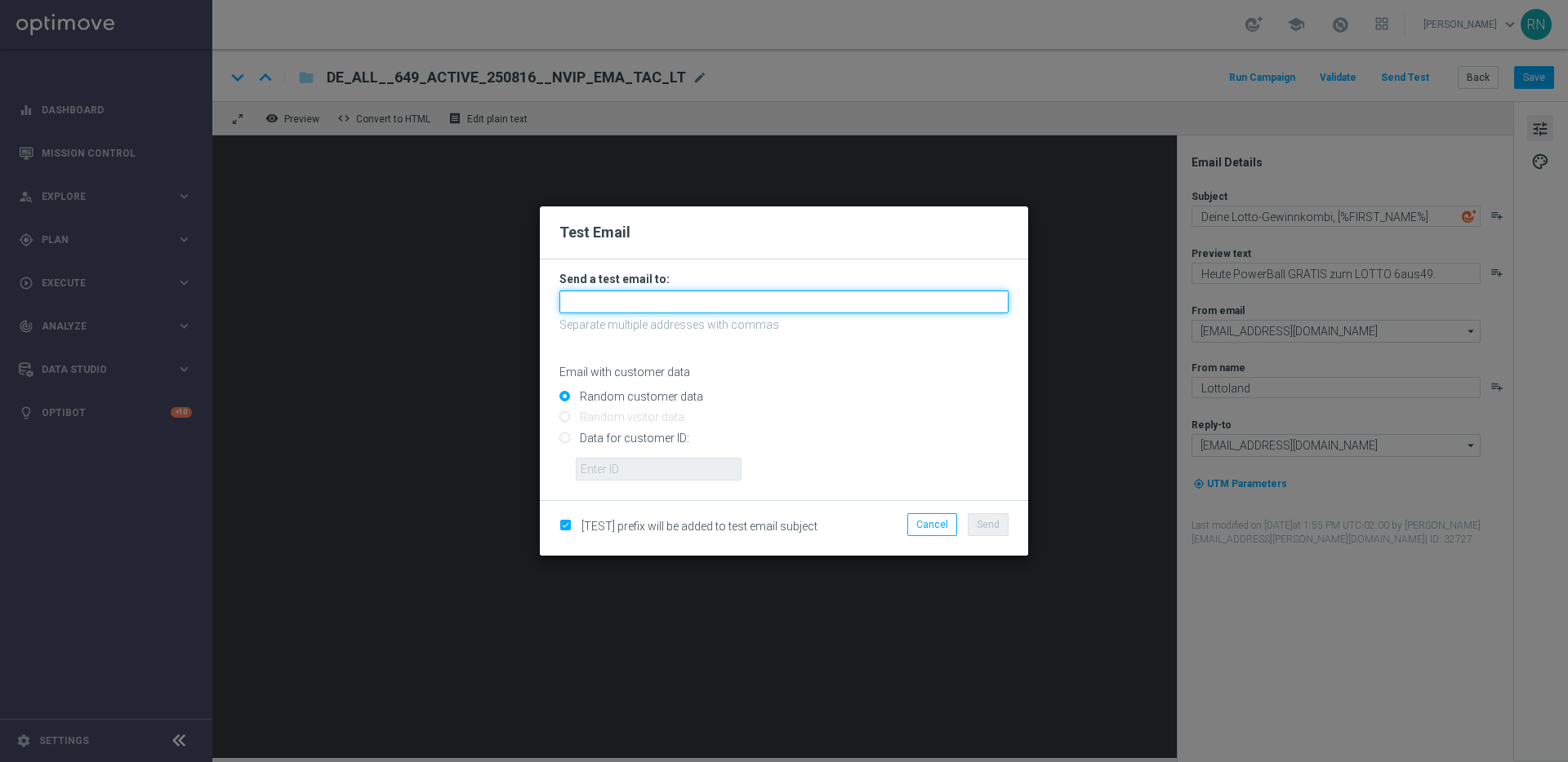
click at [683, 300] on input "text" at bounding box center [783, 301] width 449 height 23
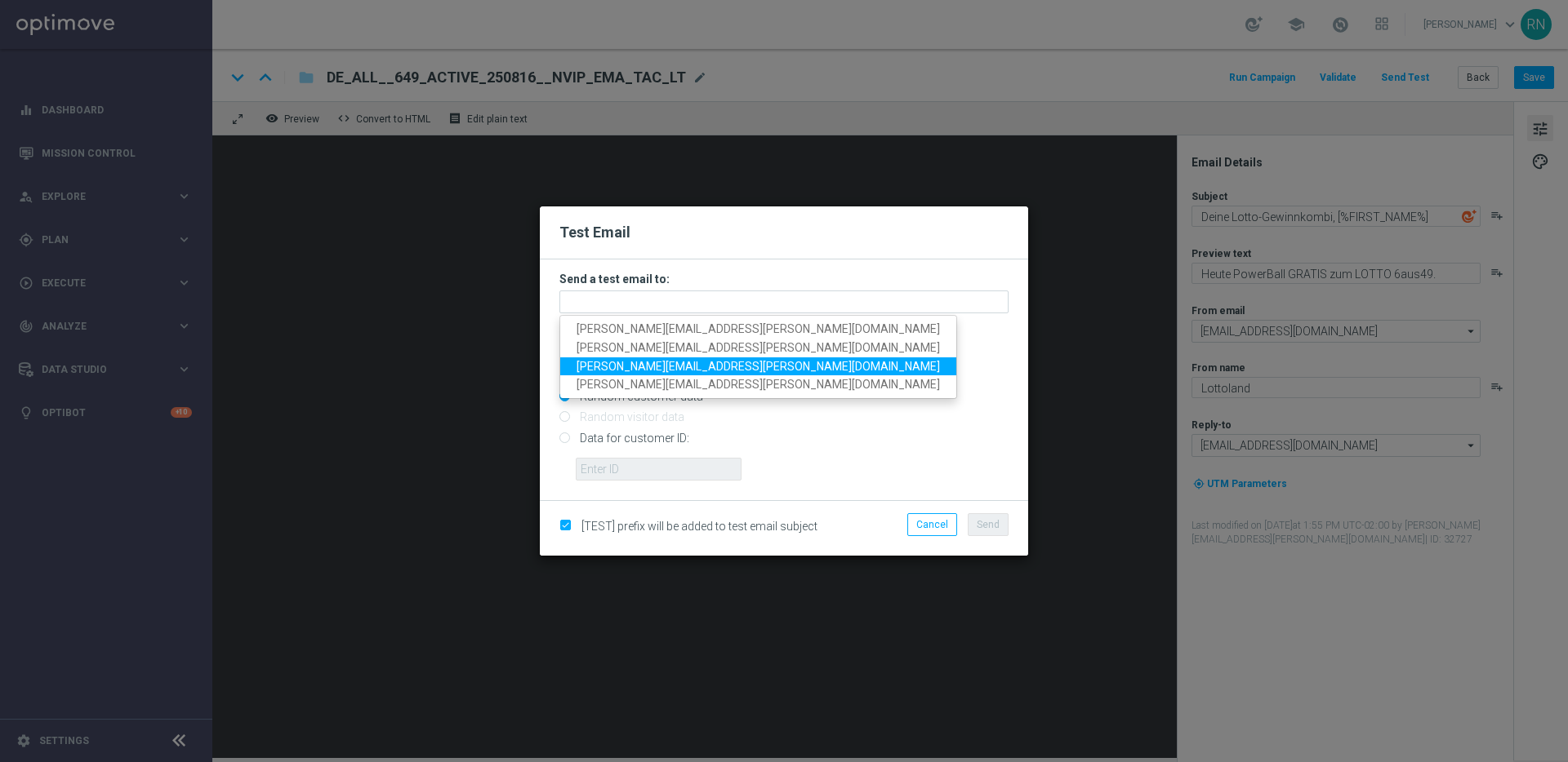
click at [676, 365] on span "ronny.niemann+deint@lottoland.com" at bounding box center [758, 365] width 364 height 13
type input "[PERSON_NAME][EMAIL_ADDRESS][PERSON_NAME][DOMAIN_NAME]"
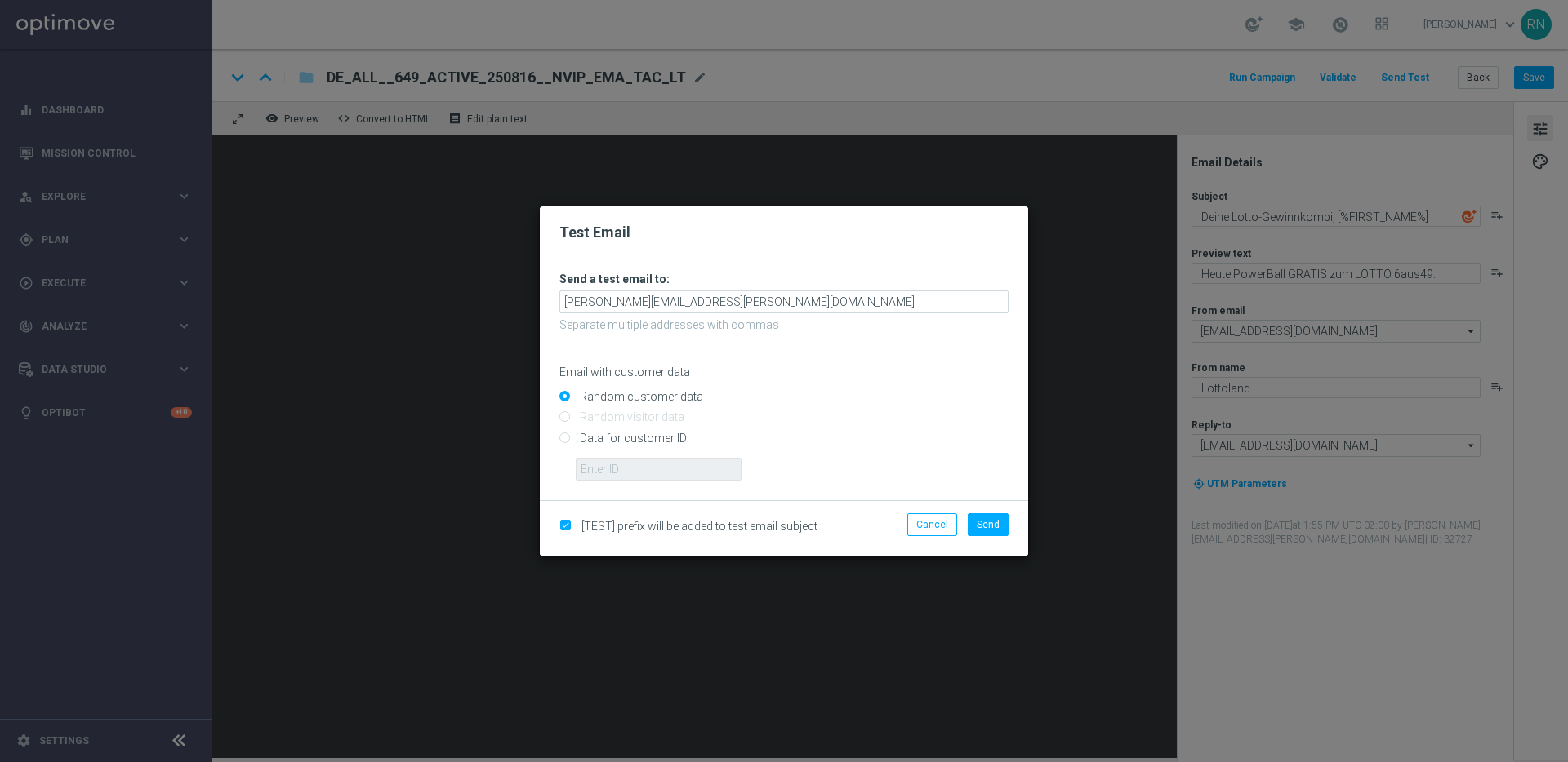
click at [577, 438] on input "Data for customer ID:" at bounding box center [783, 444] width 449 height 23
radio input "true"
click at [673, 476] on input "text" at bounding box center [658, 468] width 166 height 23
paste input "224148152"
type input "224148152"
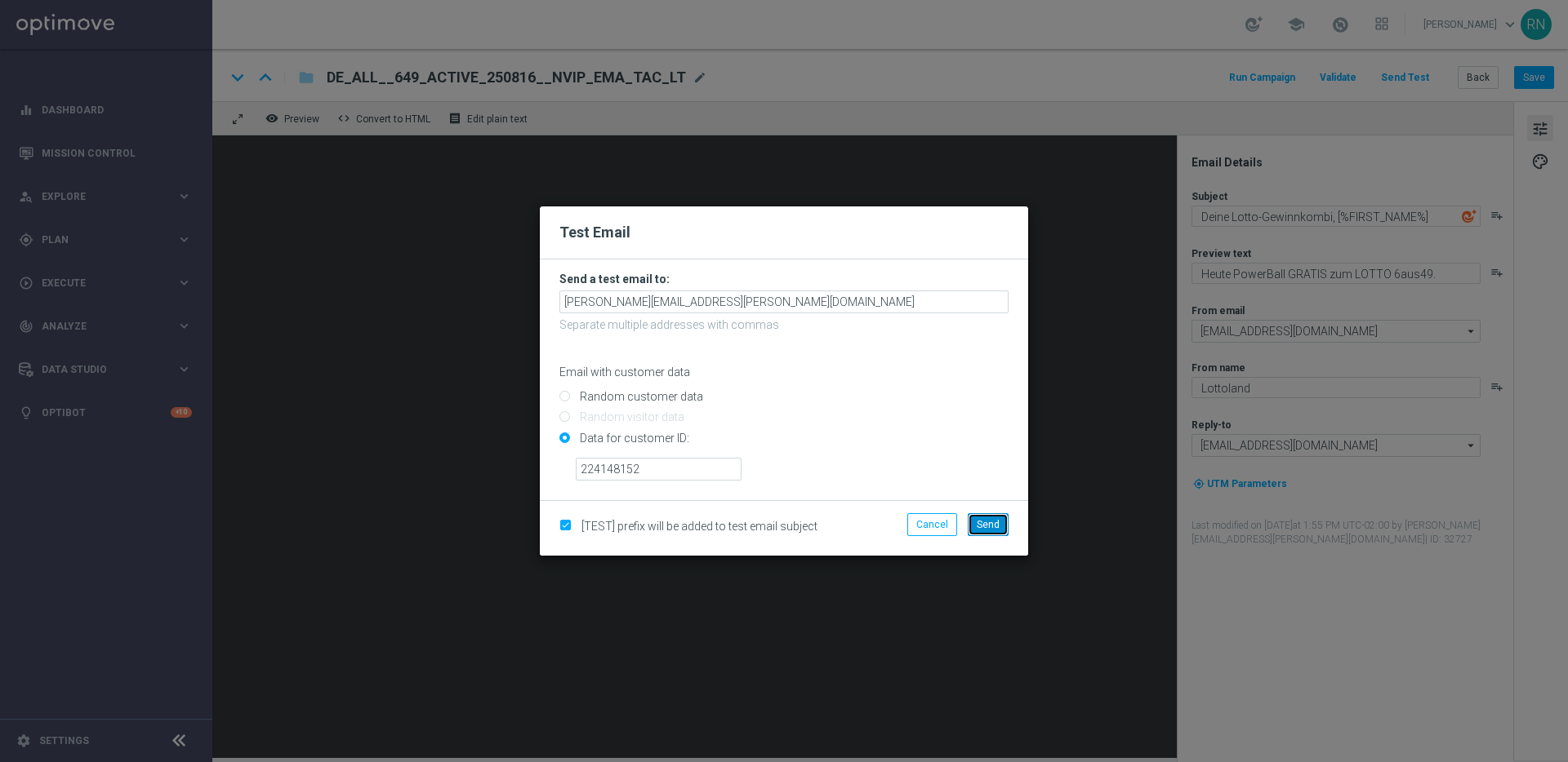
click at [994, 524] on span "Send" at bounding box center [987, 525] width 23 height 12
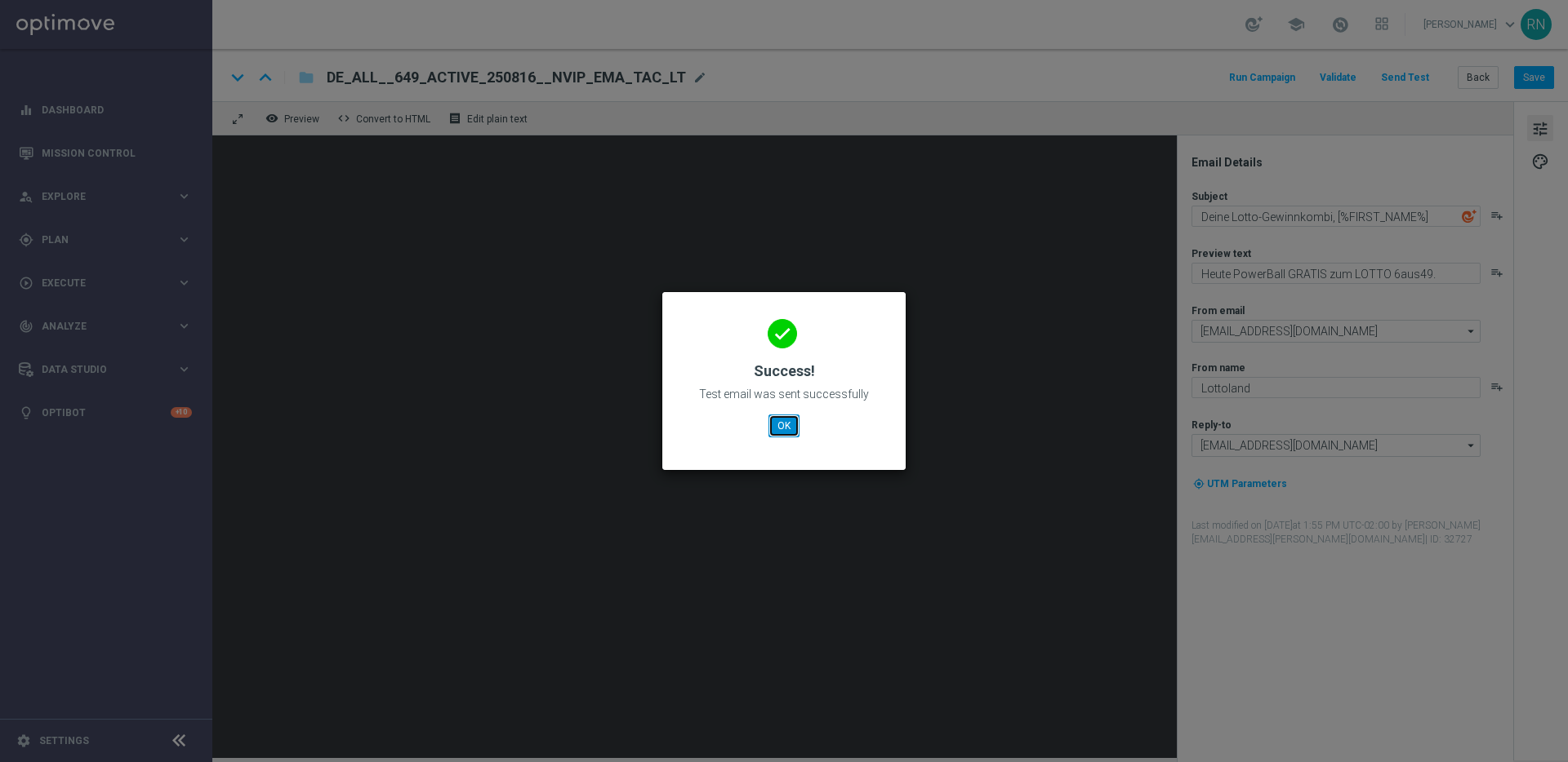
click at [781, 423] on button "OK" at bounding box center [784, 425] width 31 height 23
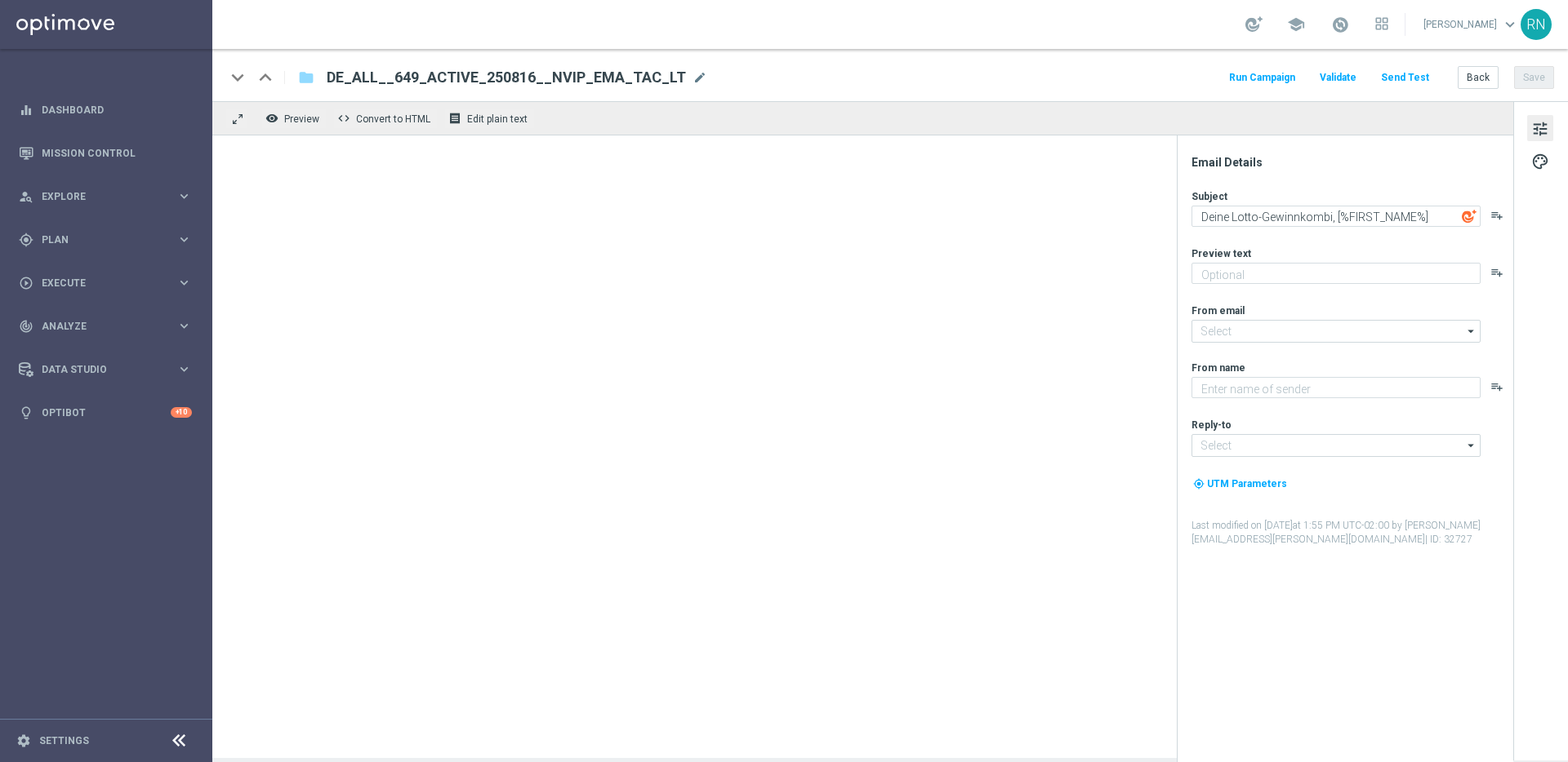
type textarea "Heute PowerBall GRATIS zum LOTTO 6aus49."
type textarea "Lottoland"
type input "[EMAIL_ADDRESS][DOMAIN_NAME]"
type textarea "Heute PowerBall GRATIS zum LOTTO 6aus49."
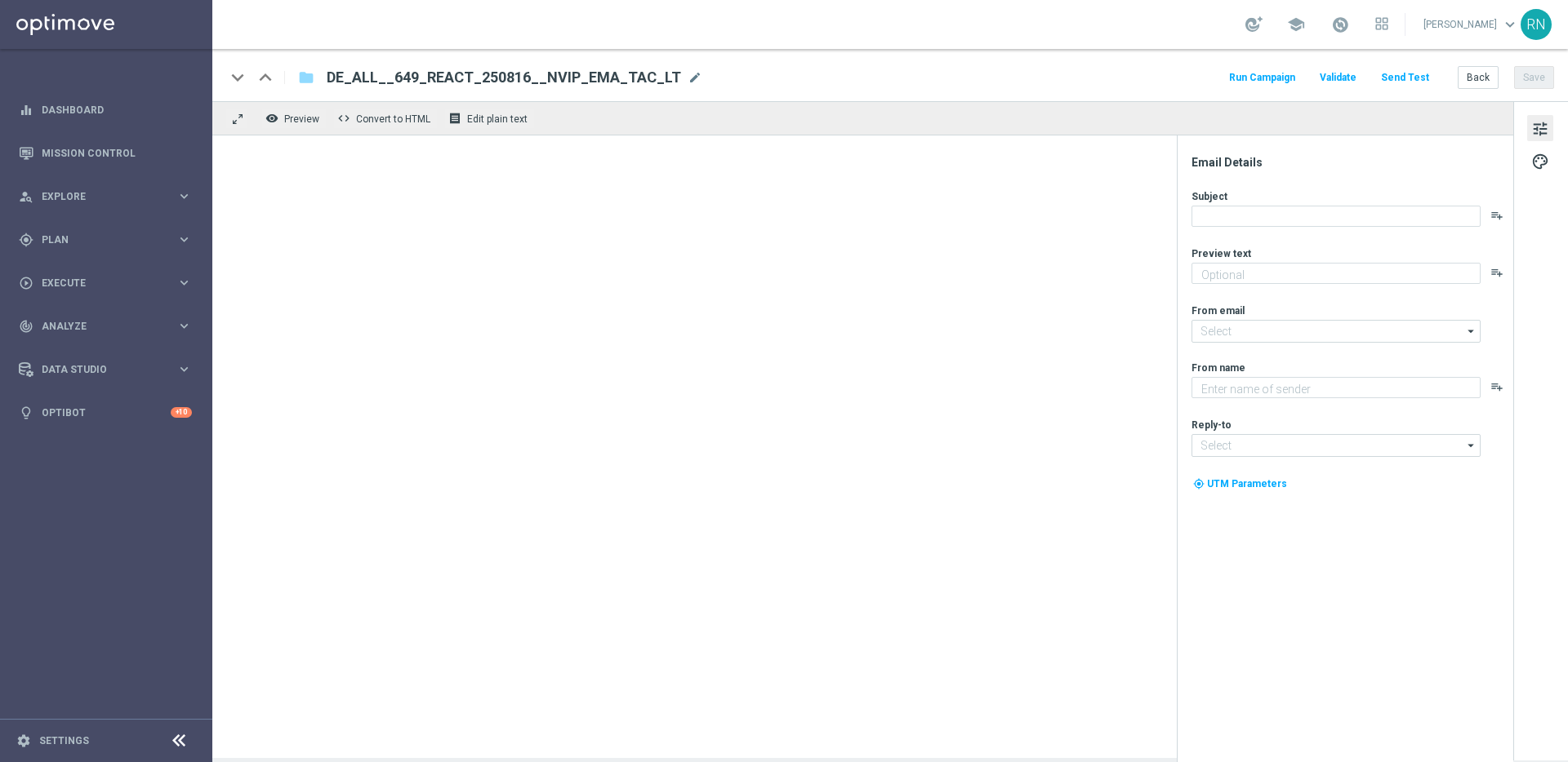
type textarea "Lottoland"
type input "[EMAIL_ADDRESS][DOMAIN_NAME]"
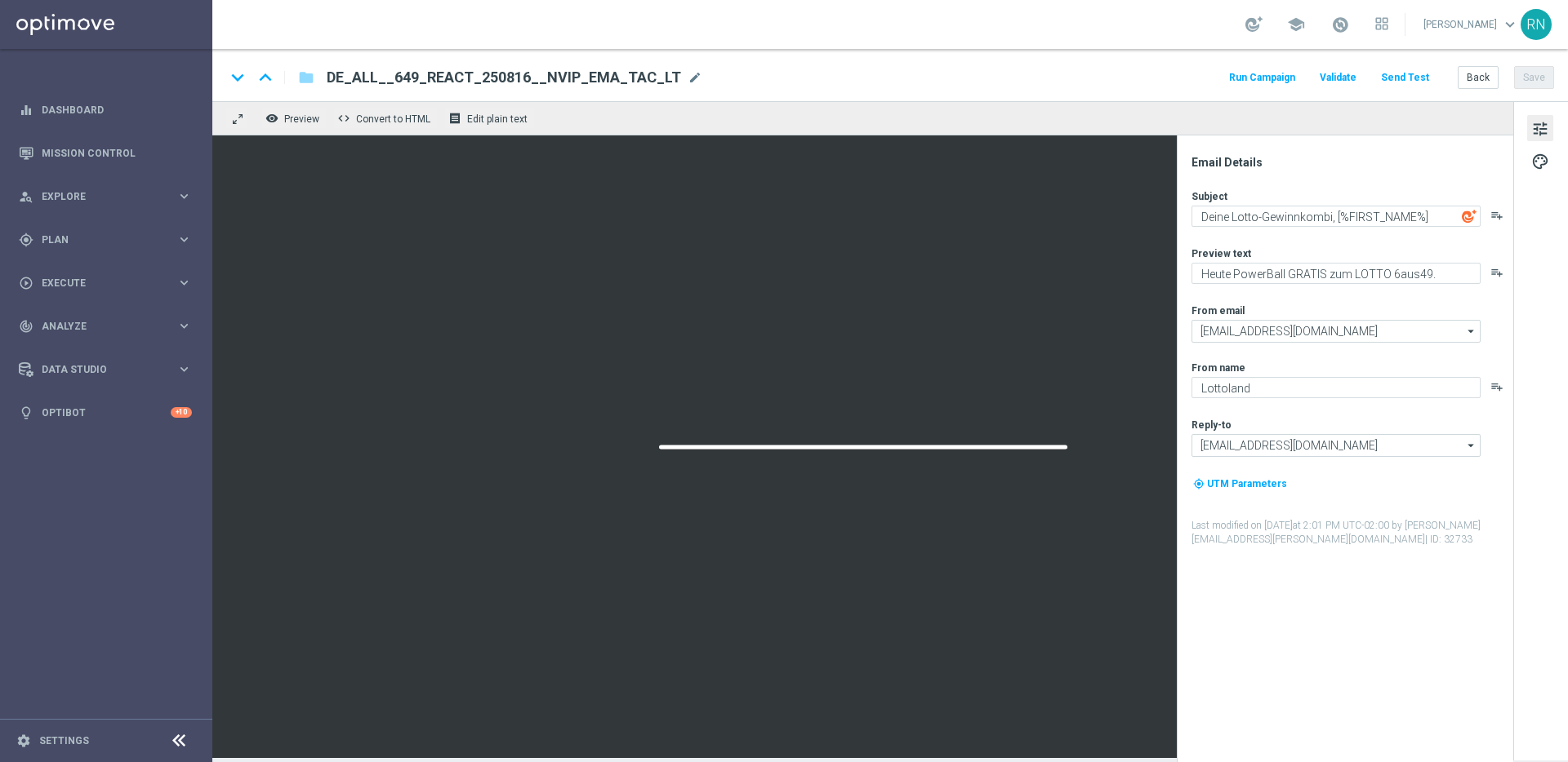
click at [1415, 76] on button "Send Test" at bounding box center [1405, 78] width 53 height 22
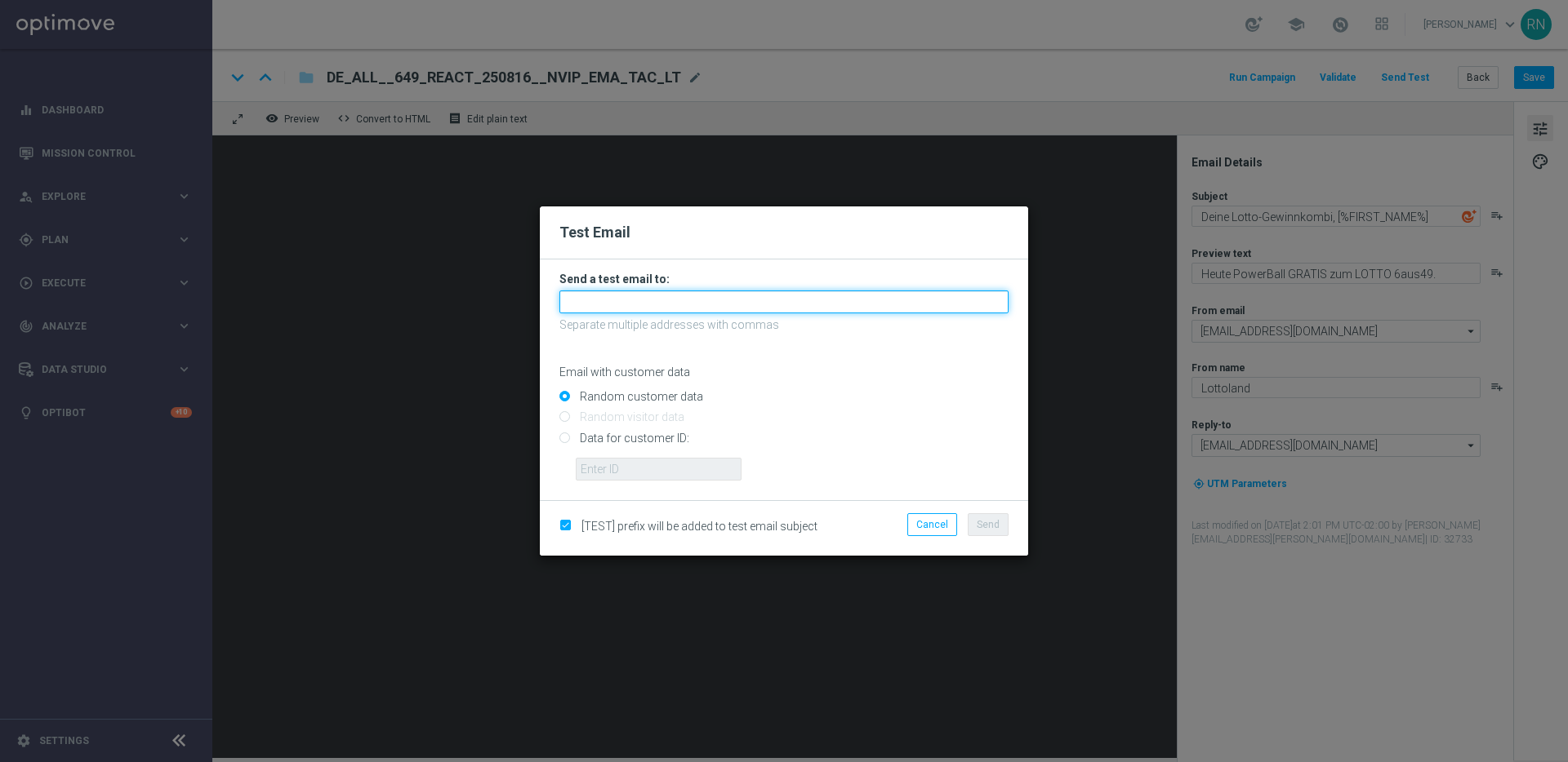
click at [678, 309] on input "text" at bounding box center [783, 301] width 449 height 23
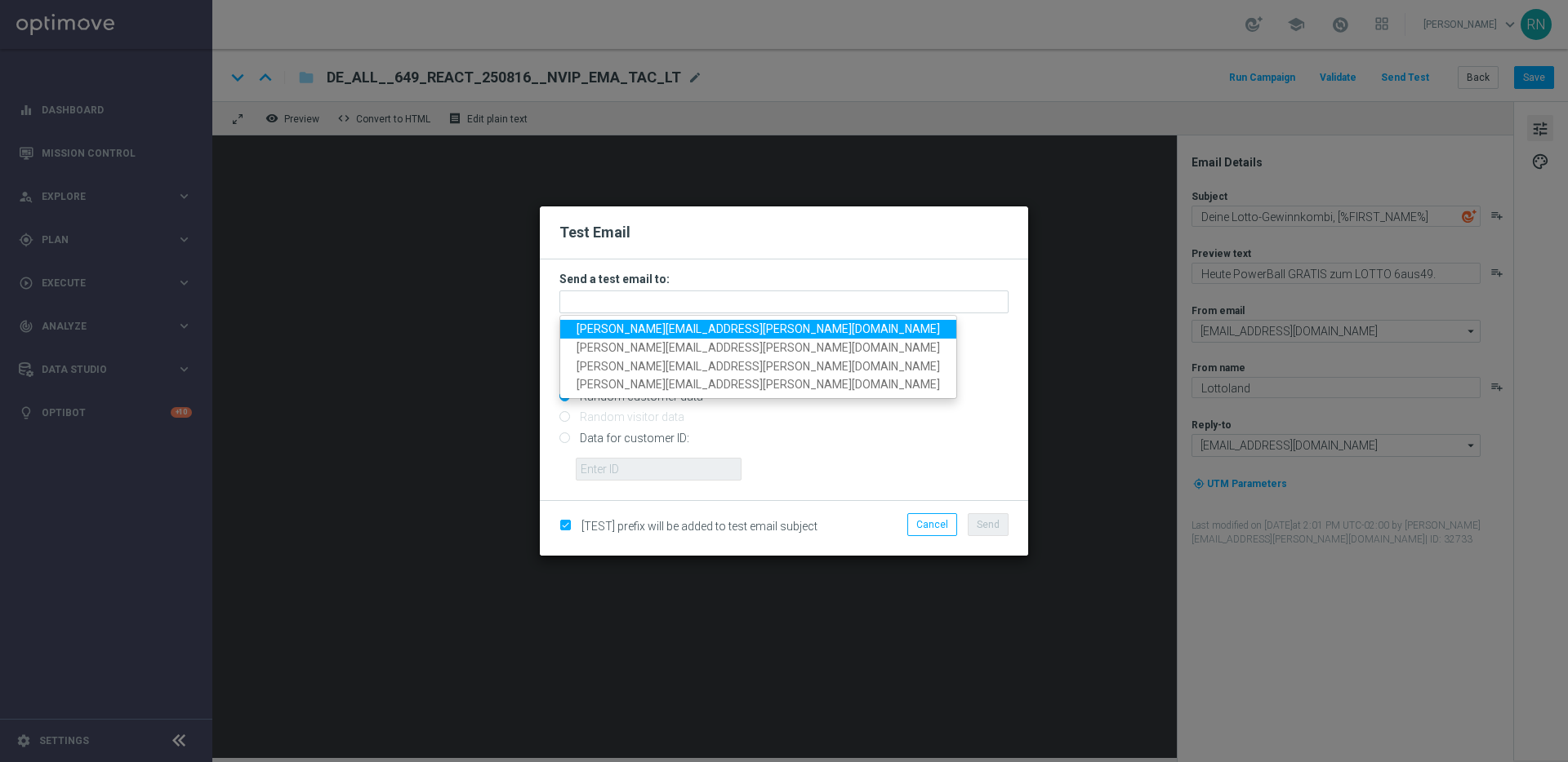
click at [702, 331] on span "[PERSON_NAME][EMAIL_ADDRESS][PERSON_NAME][DOMAIN_NAME]" at bounding box center [758, 328] width 364 height 13
type input "[PERSON_NAME][EMAIL_ADDRESS][PERSON_NAME][DOMAIN_NAME]"
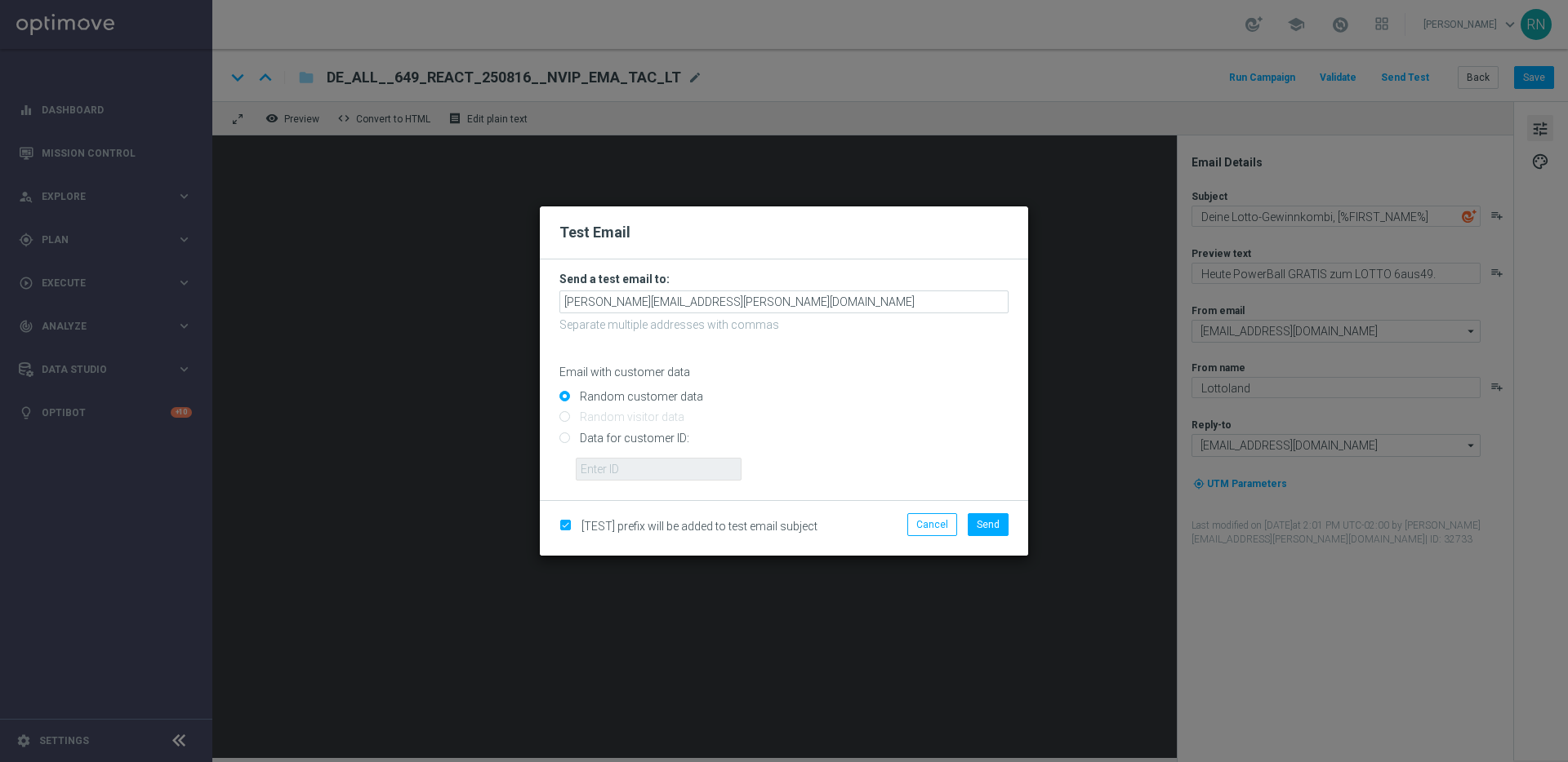
click at [611, 437] on input "Data for customer ID:" at bounding box center [783, 444] width 449 height 23
radio input "true"
click at [637, 468] on input "text" at bounding box center [658, 468] width 166 height 23
paste input "224148152"
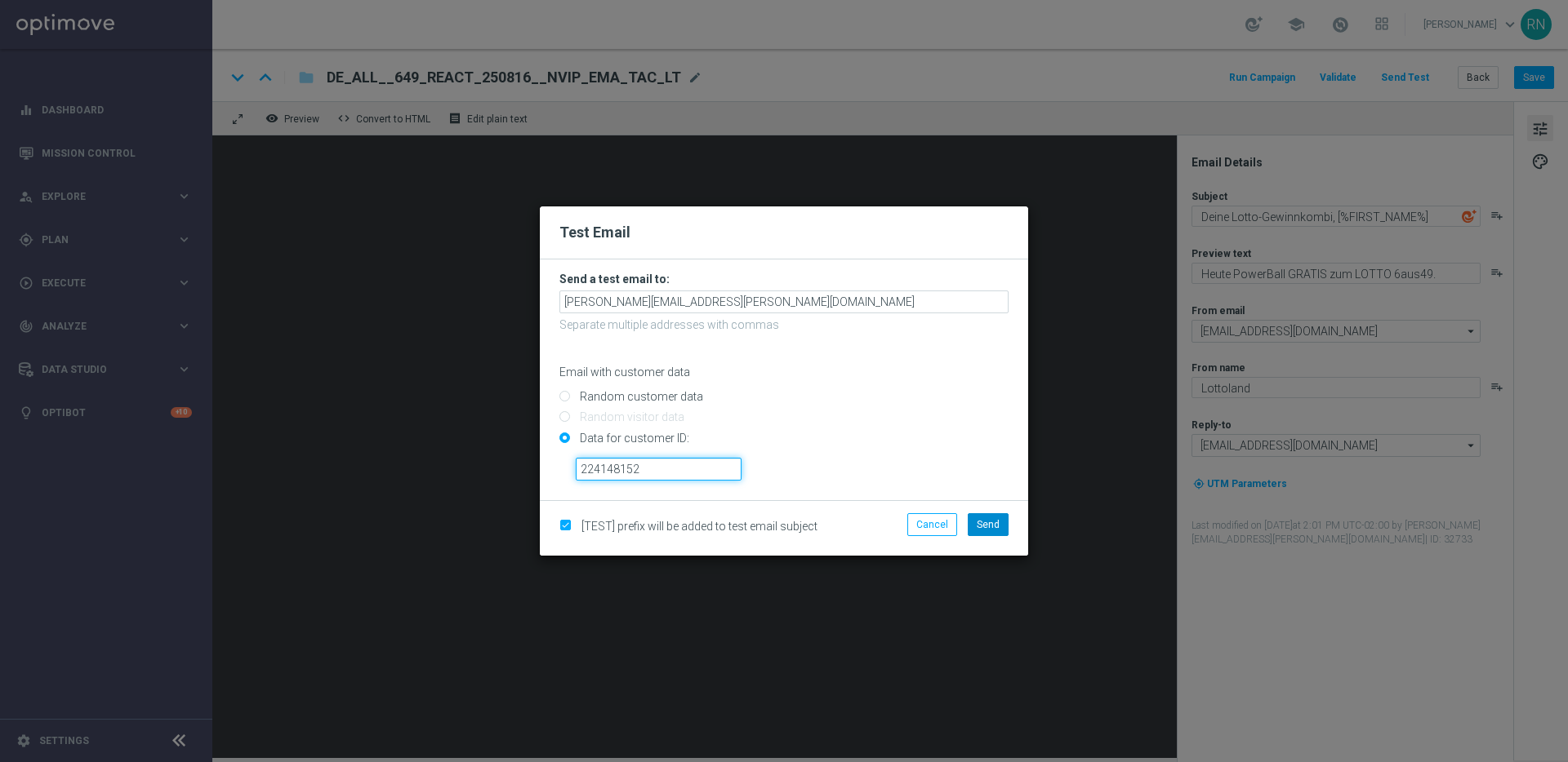
type input "224148152"
click at [989, 522] on span "Send" at bounding box center [987, 525] width 23 height 12
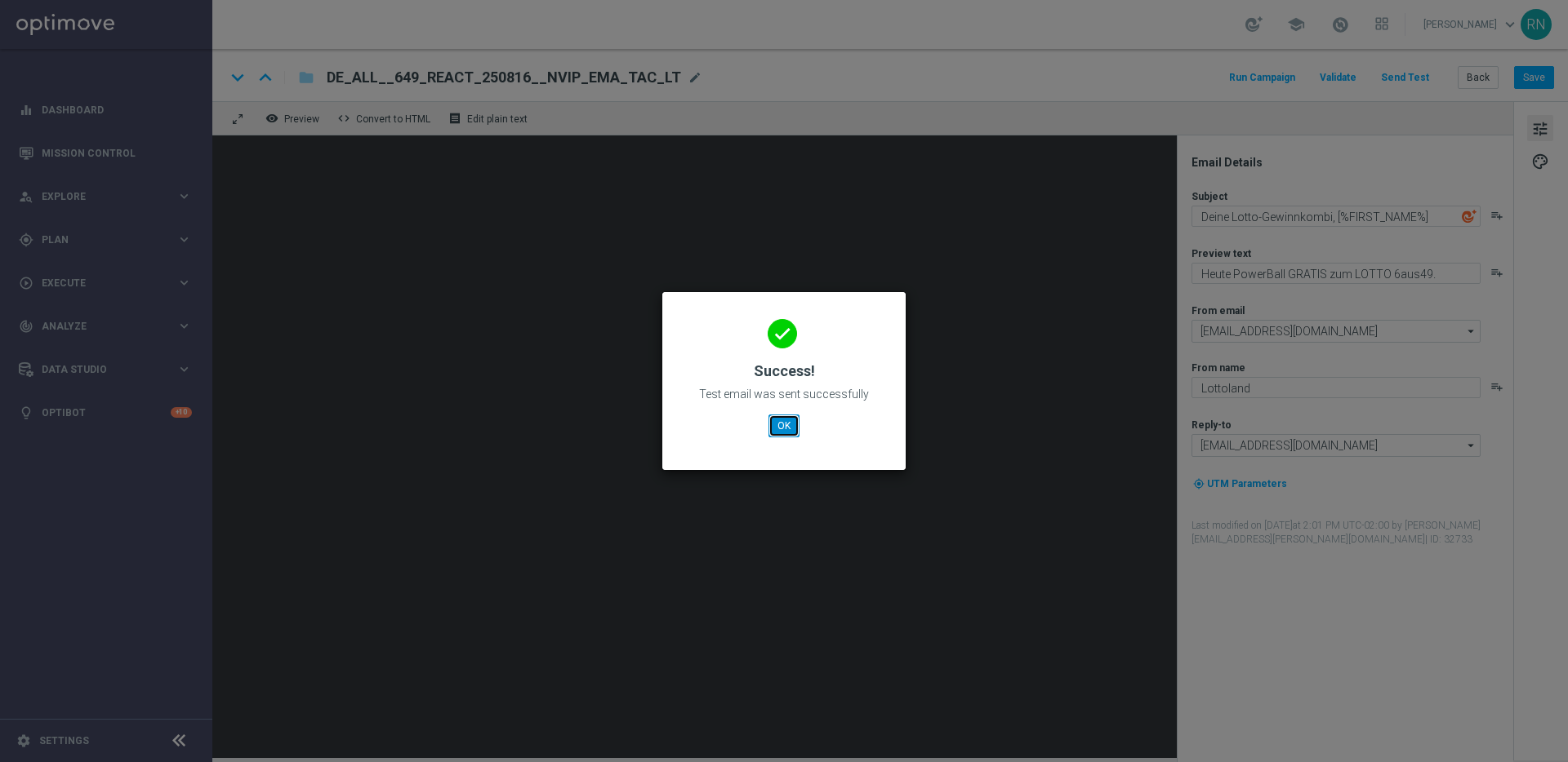
click at [782, 430] on button "OK" at bounding box center [784, 425] width 31 height 23
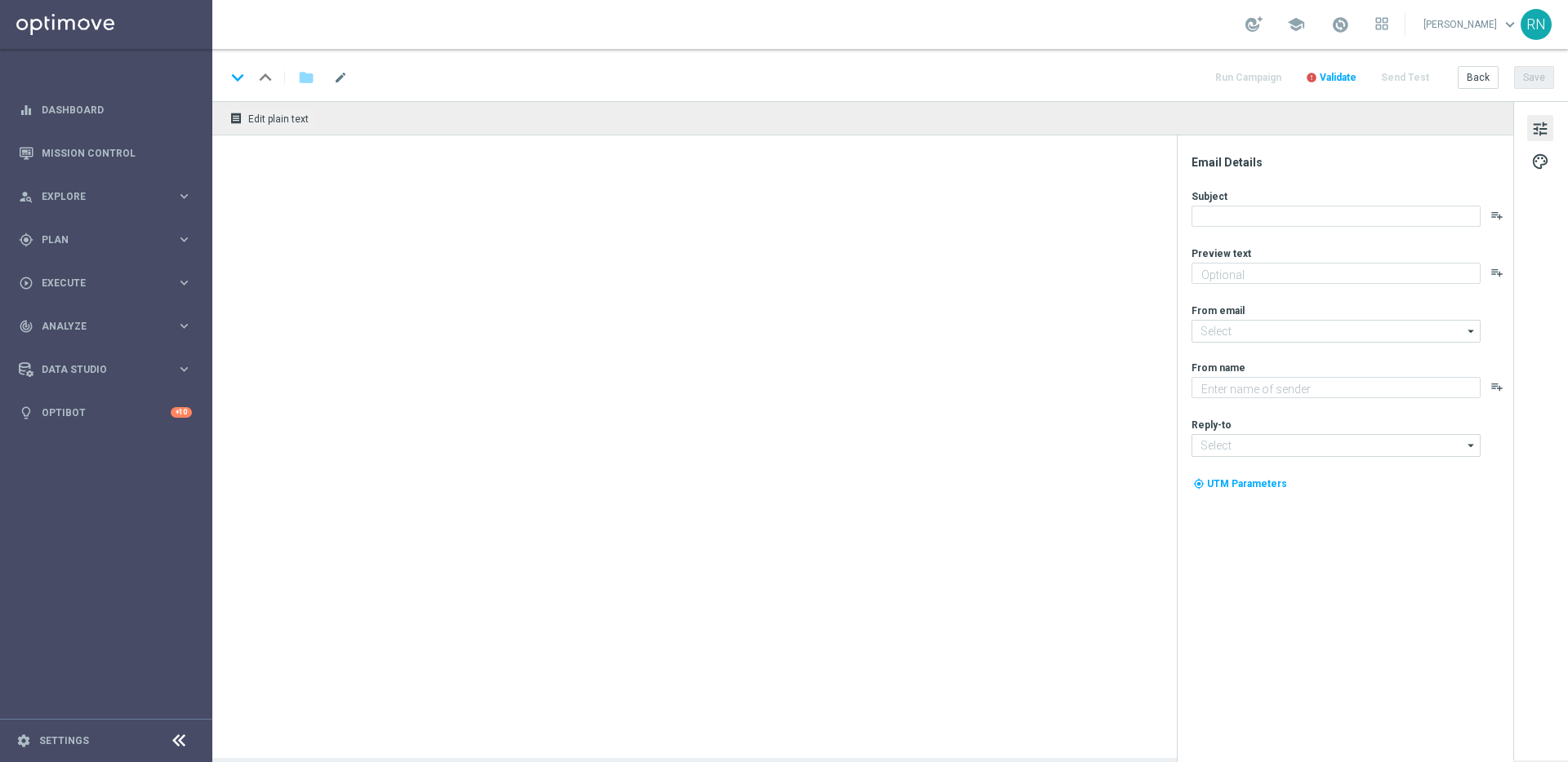
type textarea "Heute PowerBall GRATIS zum LOTTO 6aus49."
type textarea "Lottoland"
type input "[EMAIL_ADDRESS][DOMAIN_NAME]"
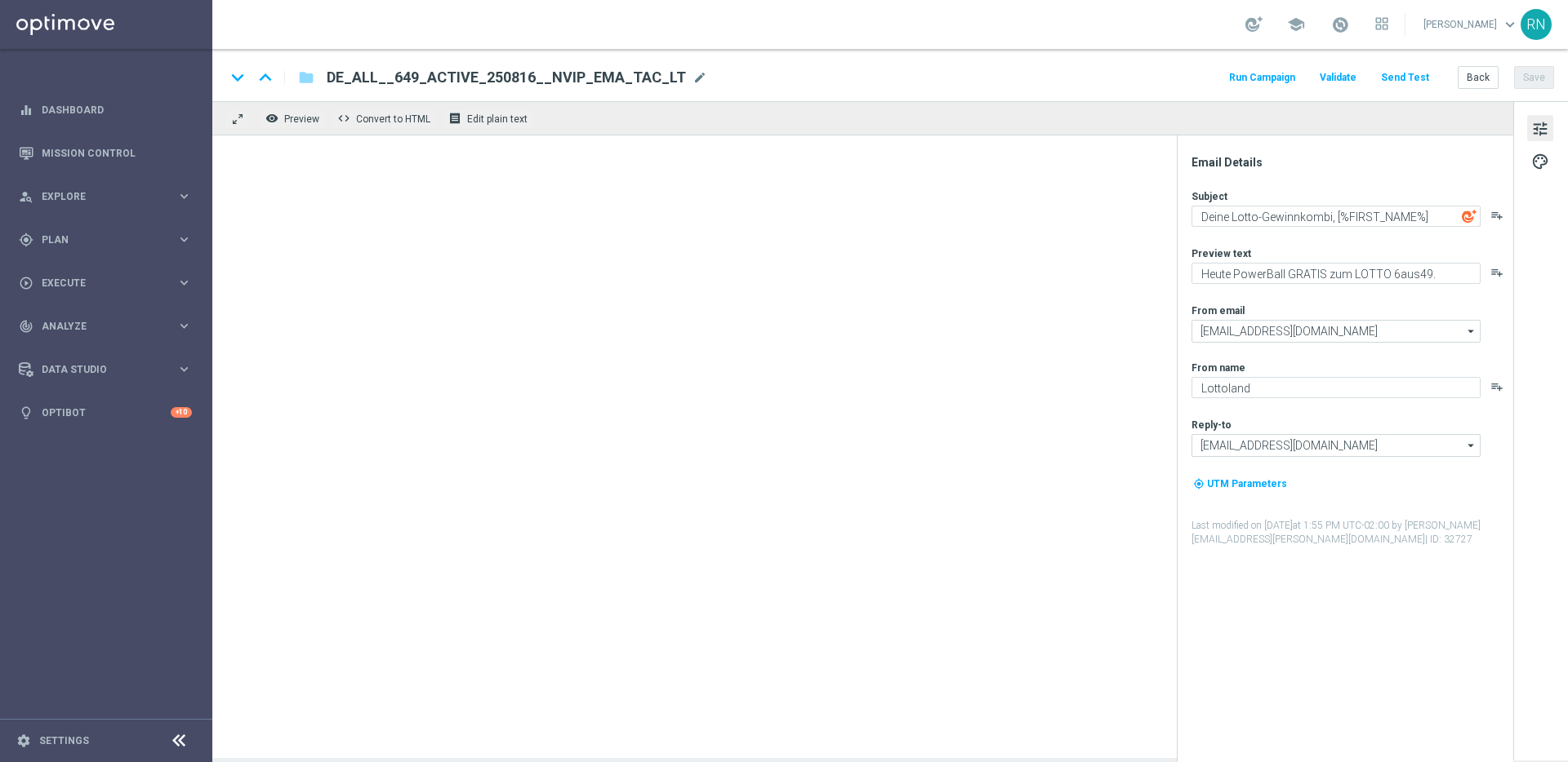
click at [1102, 13] on div "school [PERSON_NAME] keyboard_arrow_down RN" at bounding box center [890, 25] width 1356 height 49
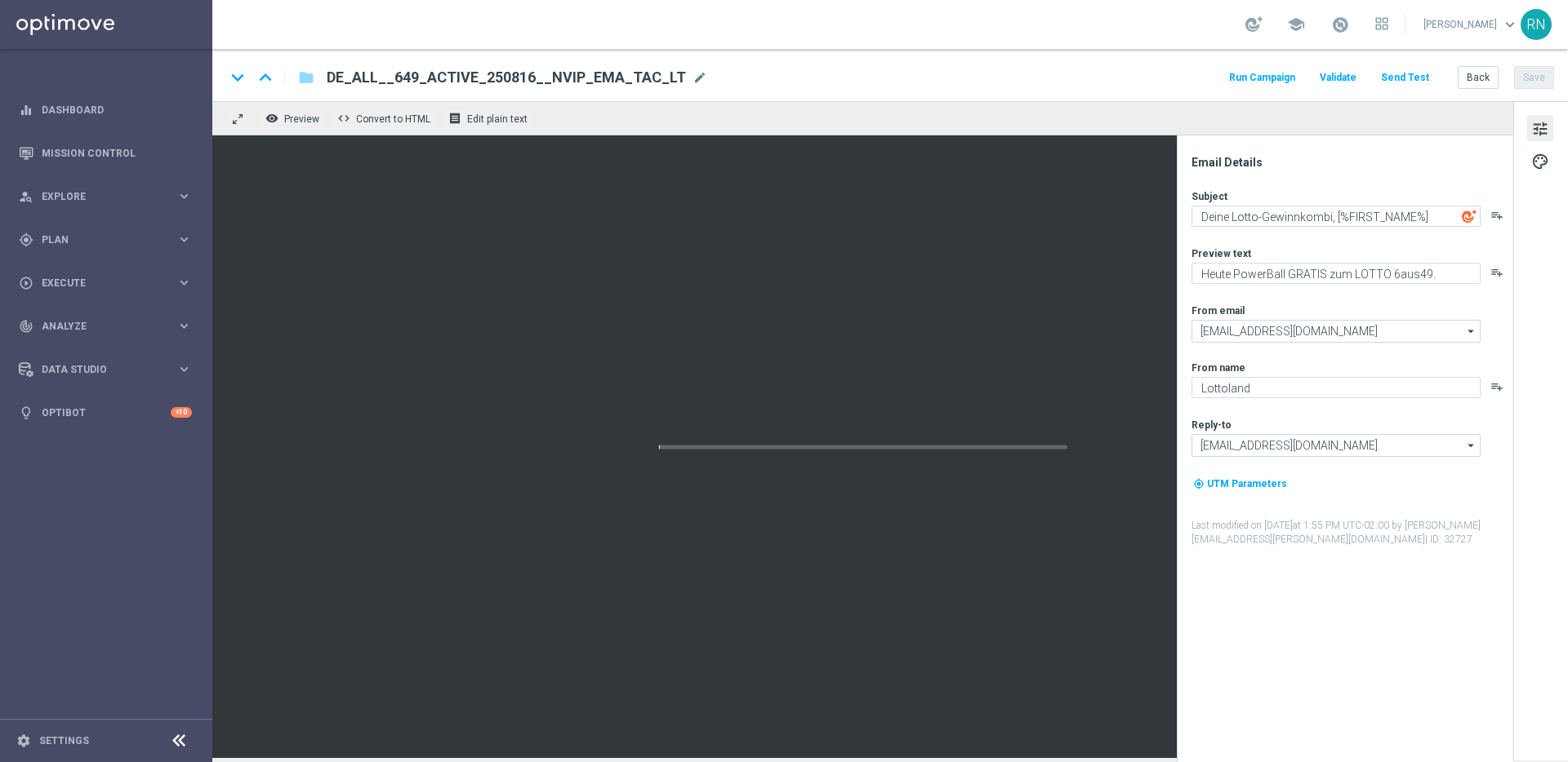
click at [1403, 80] on button "Send Test" at bounding box center [1405, 78] width 53 height 22
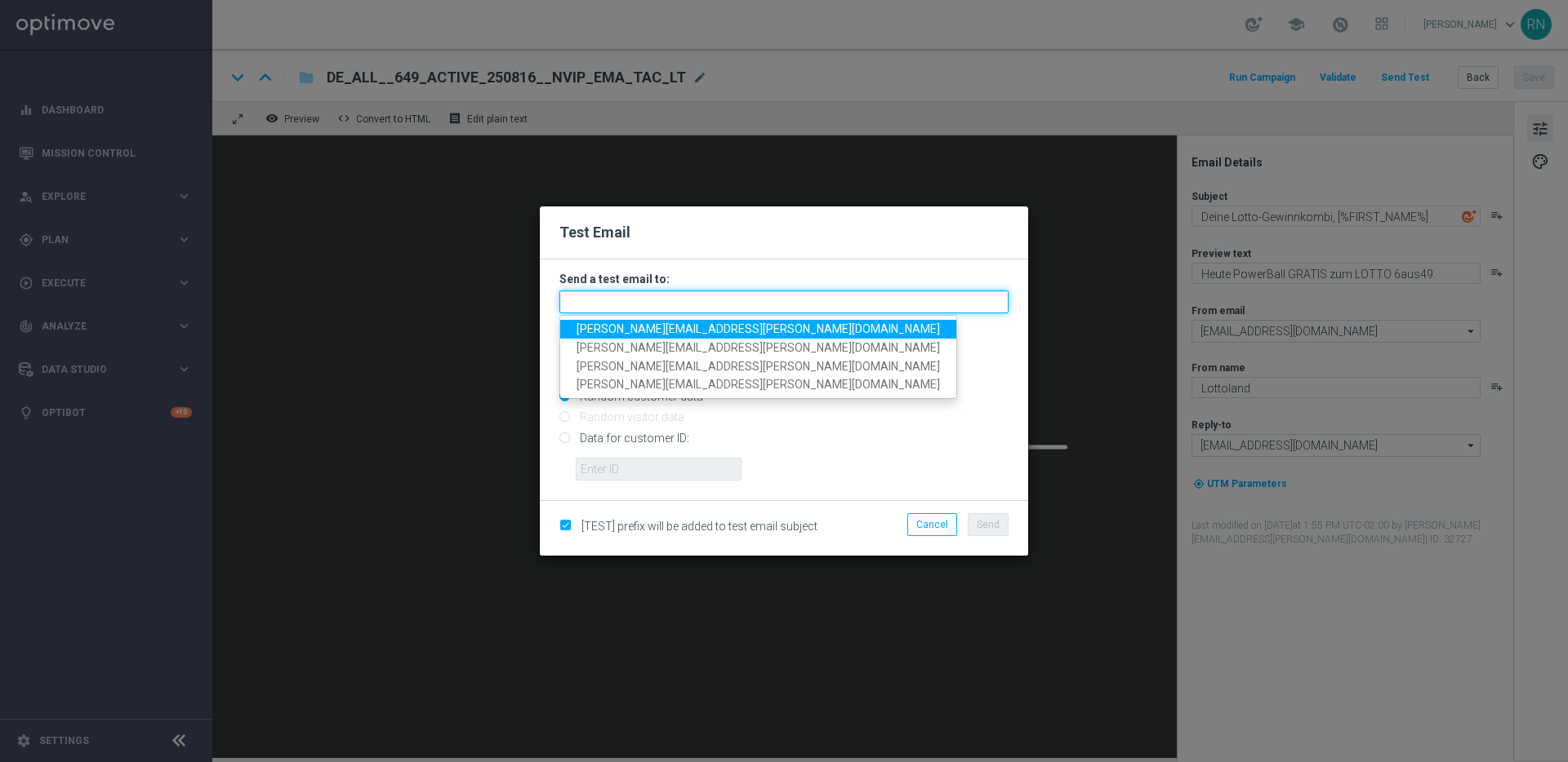
click at [632, 293] on input "text" at bounding box center [783, 301] width 449 height 23
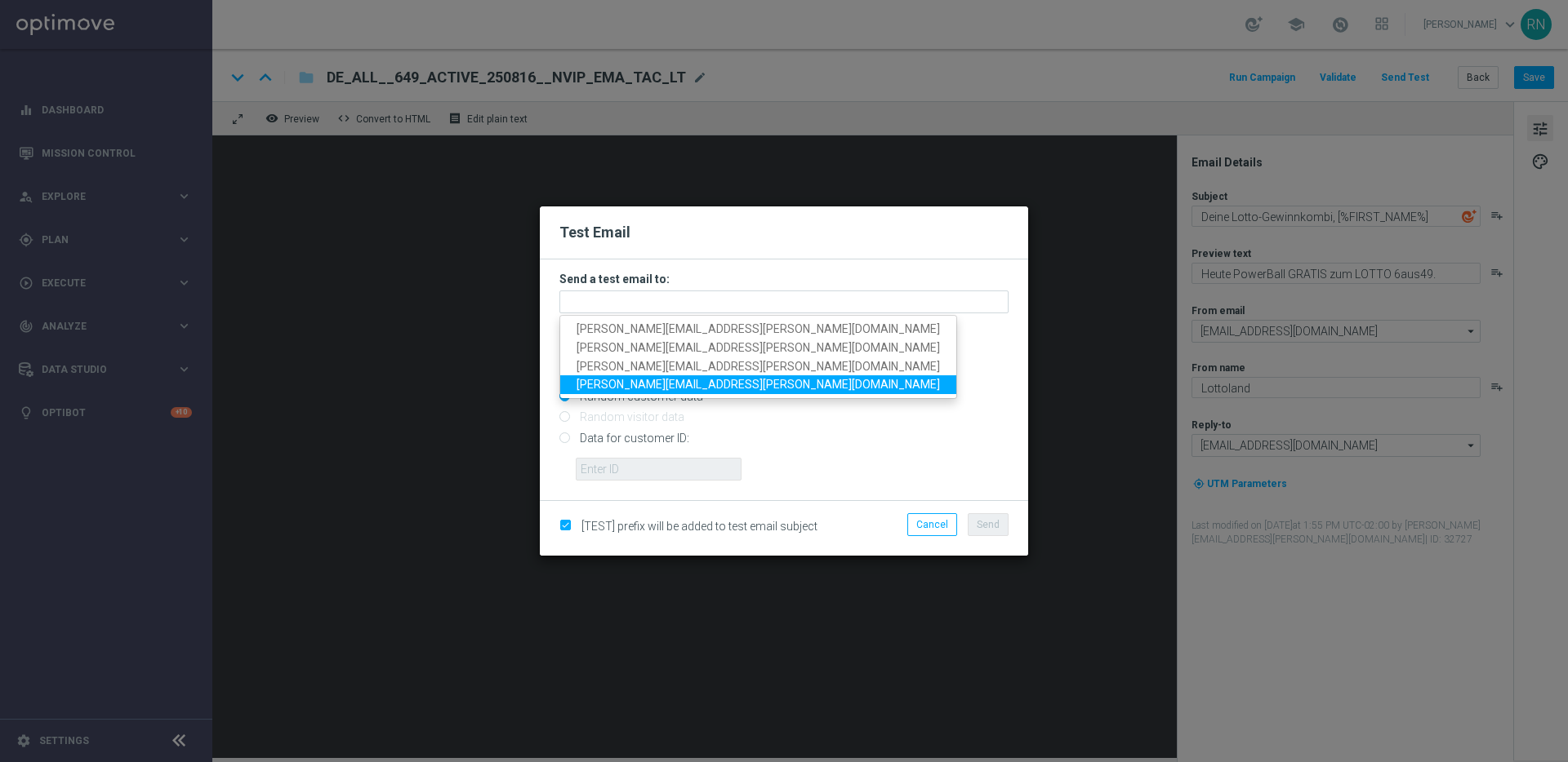
click at [700, 384] on span "[PERSON_NAME][EMAIL_ADDRESS][PERSON_NAME][DOMAIN_NAME]" at bounding box center [758, 384] width 364 height 13
type input "[PERSON_NAME][EMAIL_ADDRESS][PERSON_NAME][DOMAIN_NAME]"
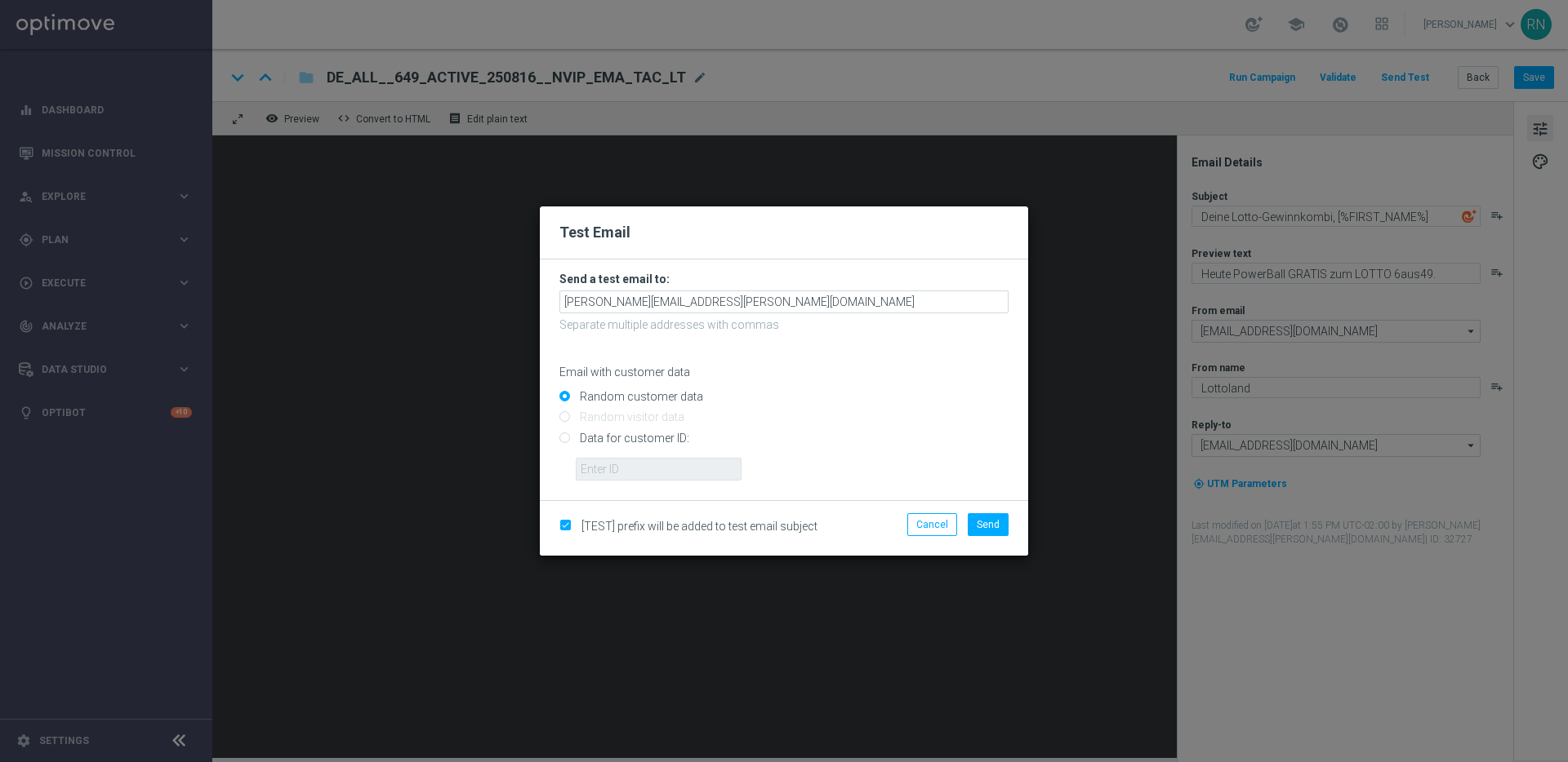
click at [598, 441] on input "Data for customer ID:" at bounding box center [783, 444] width 449 height 23
radio input "true"
click at [614, 463] on input "text" at bounding box center [658, 468] width 166 height 23
paste input "224104801"
type input "224104801"
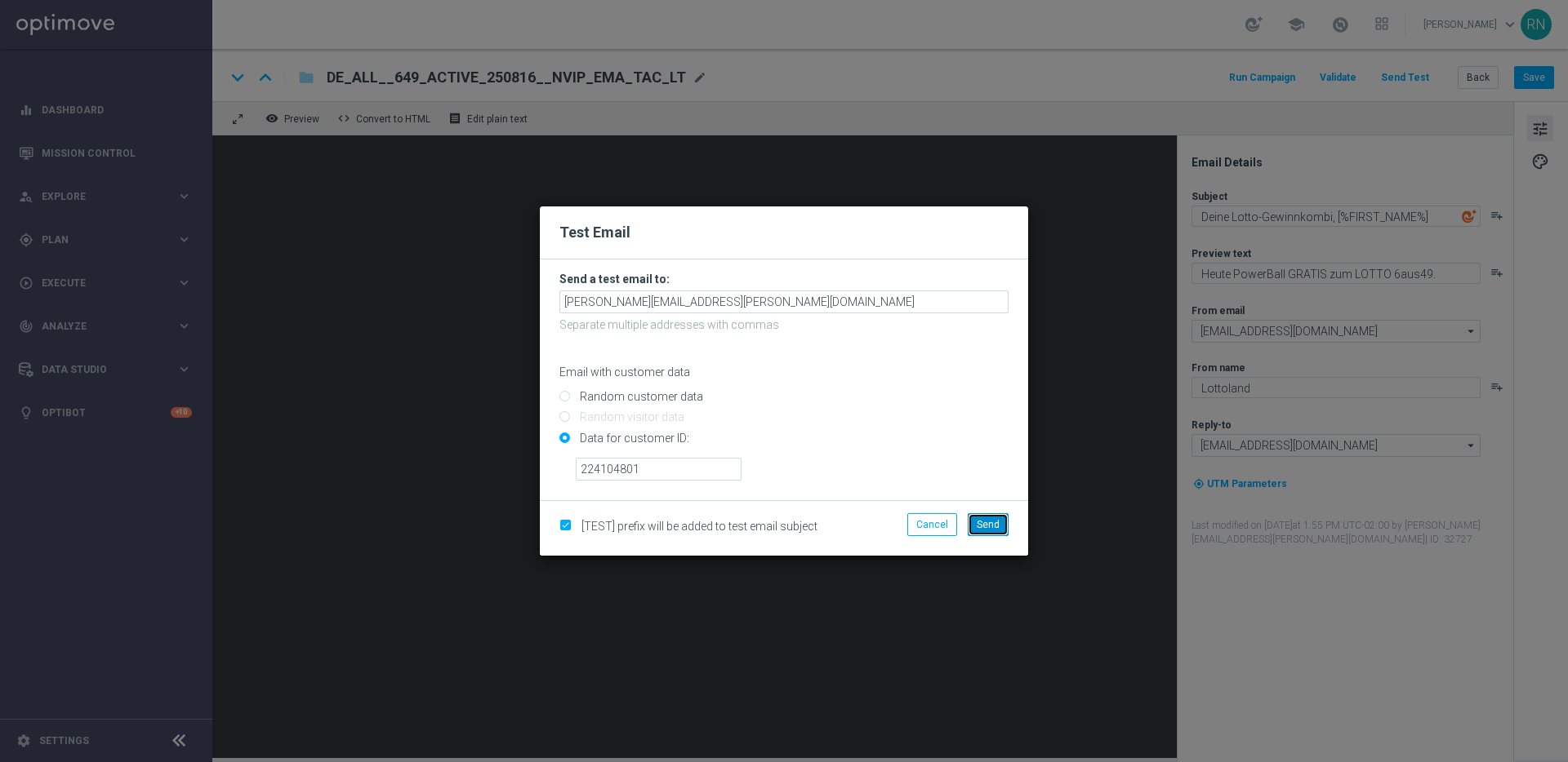
click at [980, 525] on span "Send" at bounding box center [987, 525] width 23 height 12
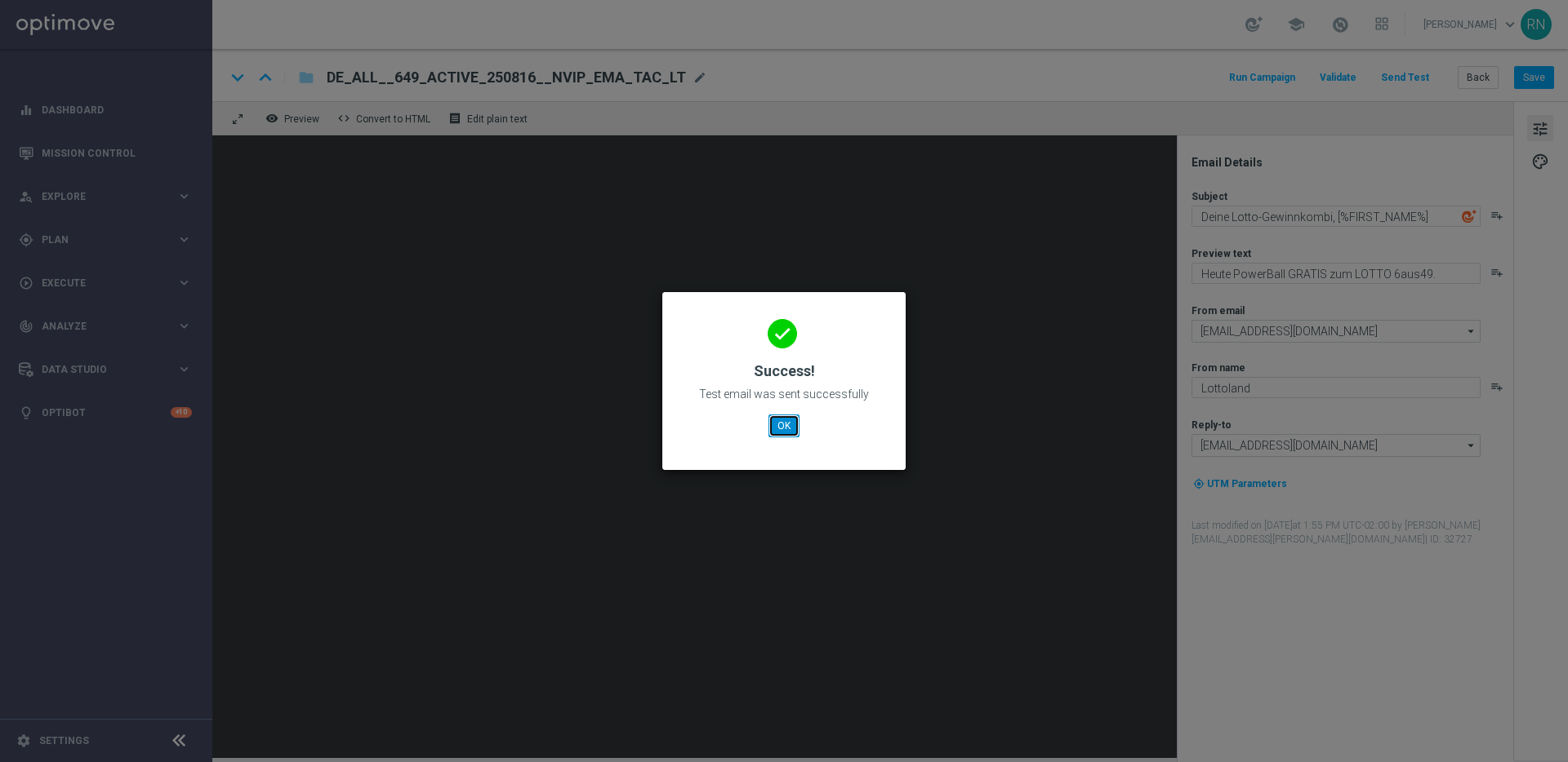
click at [794, 423] on button "OK" at bounding box center [784, 425] width 31 height 23
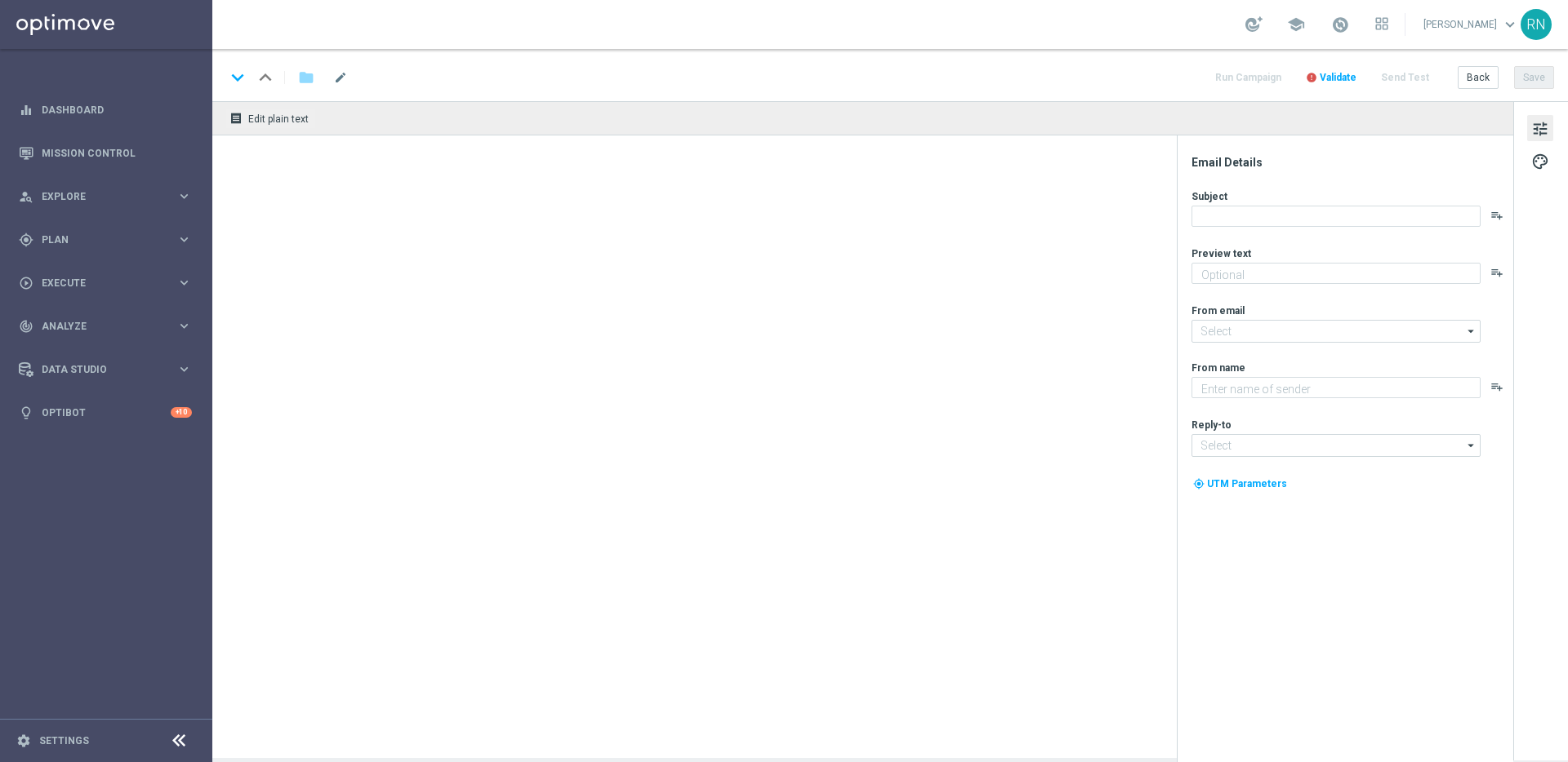
type textarea "Heute PowerBall GRATIS zum LOTTO 6aus49."
type input "[EMAIL_ADDRESS][DOMAIN_NAME]"
type textarea "Lottoland"
type input "[EMAIL_ADDRESS][DOMAIN_NAME]"
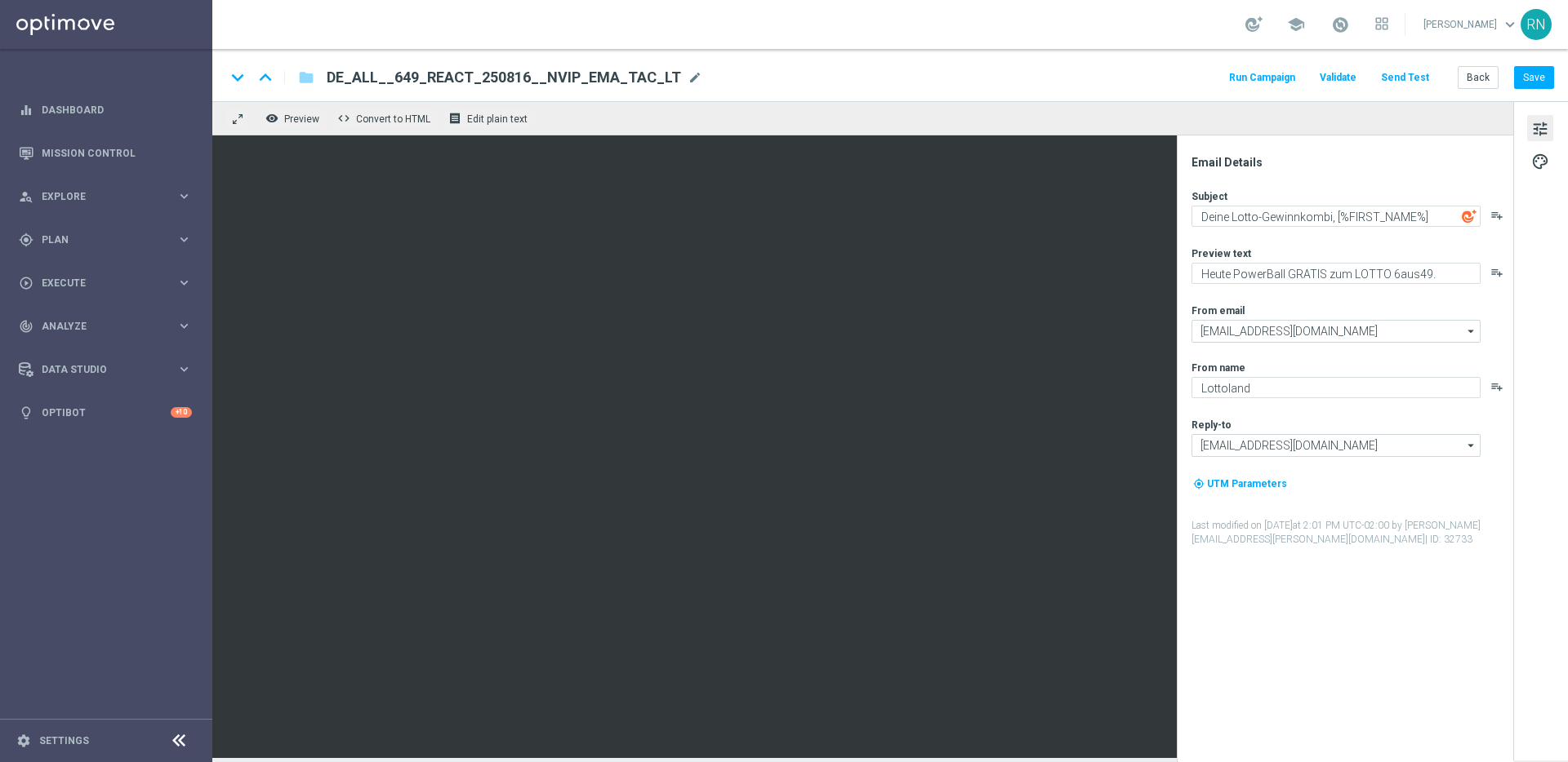
click at [1414, 77] on button "Send Test" at bounding box center [1405, 78] width 53 height 22
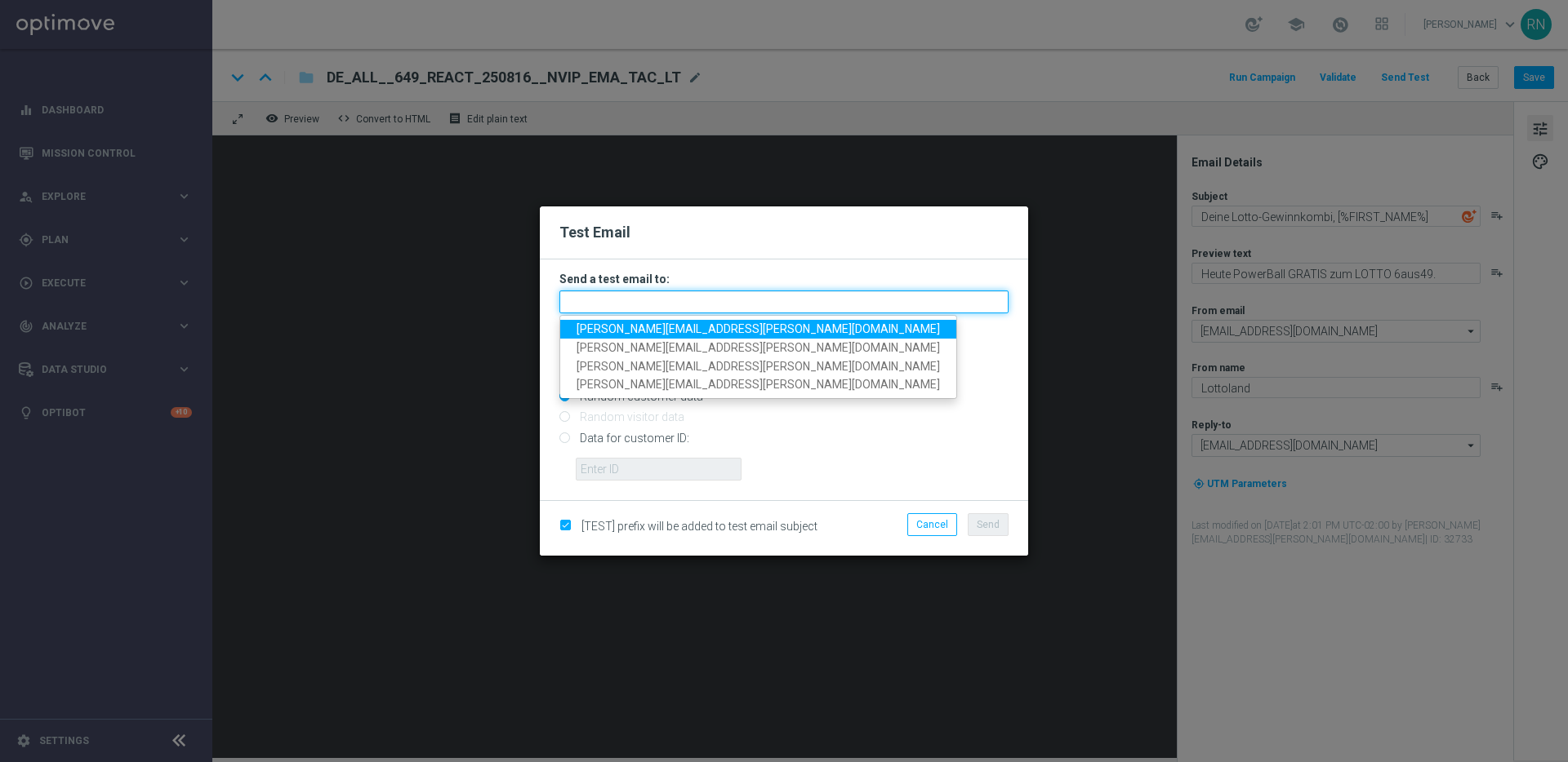
click at [620, 297] on input "text" at bounding box center [783, 301] width 449 height 23
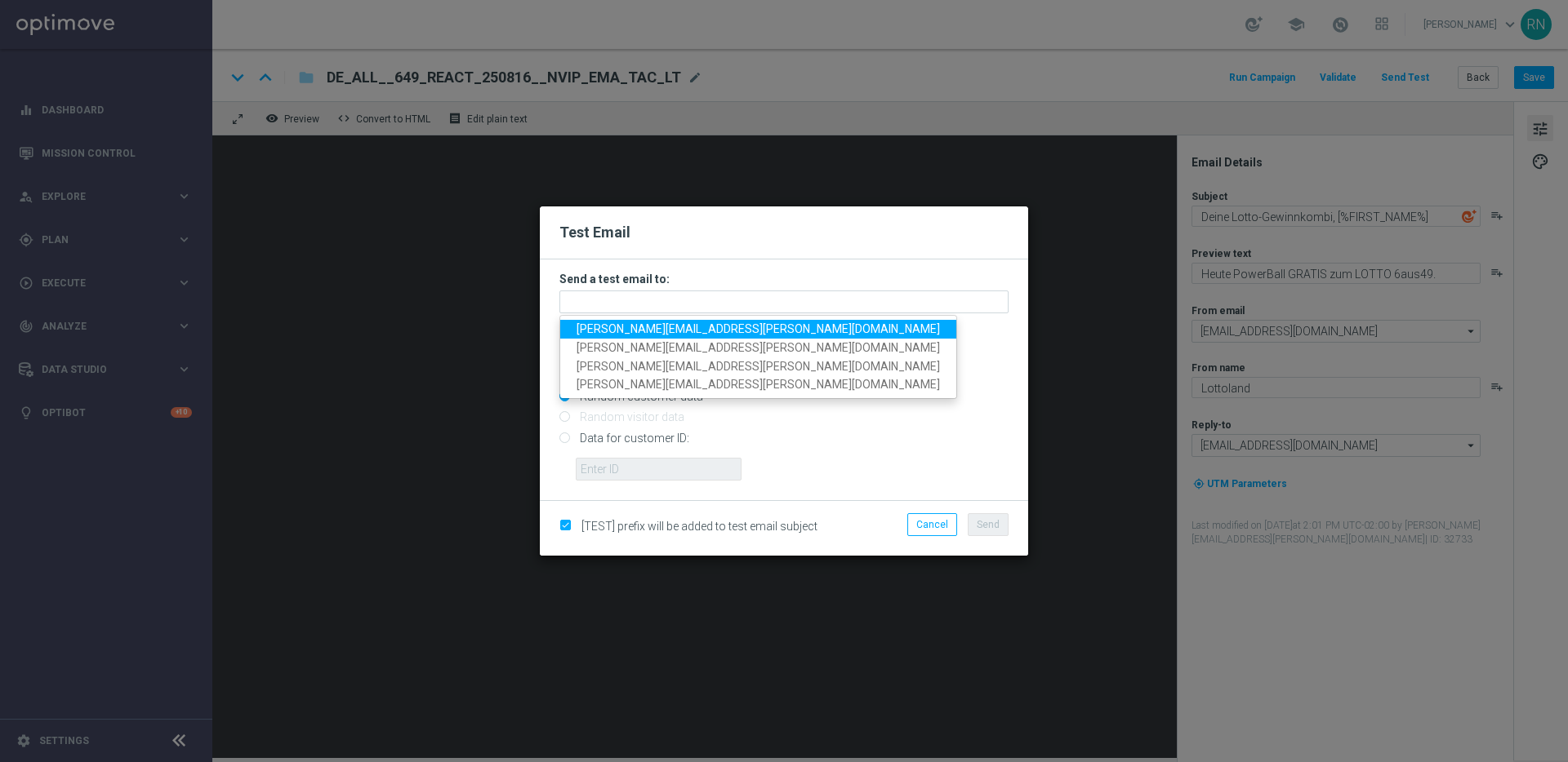
click at [685, 327] on span "[PERSON_NAME][EMAIL_ADDRESS][PERSON_NAME][DOMAIN_NAME]" at bounding box center [758, 328] width 364 height 13
type input "[PERSON_NAME][EMAIL_ADDRESS][PERSON_NAME][DOMAIN_NAME]"
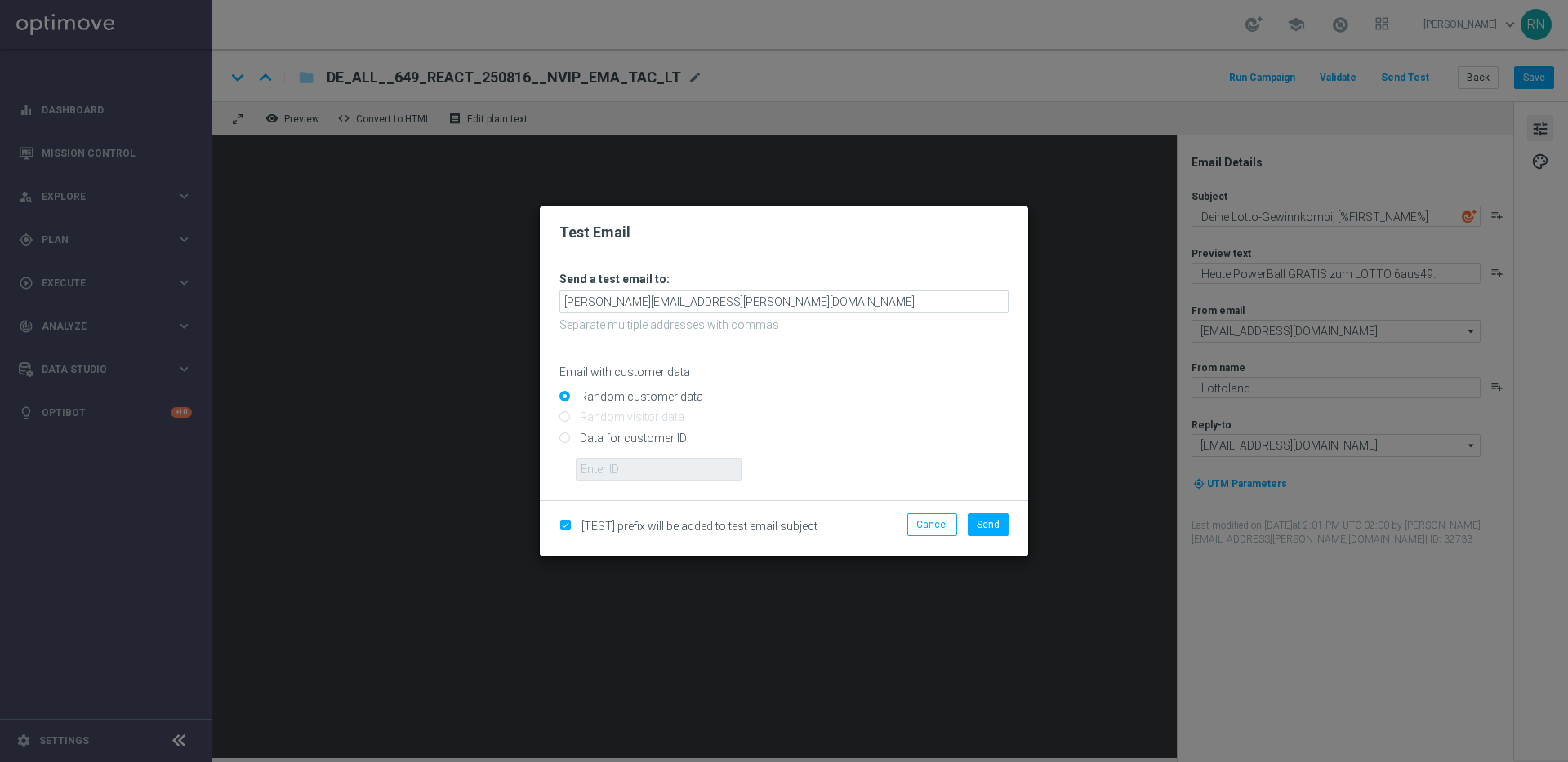
click at [646, 438] on input "Data for customer ID:" at bounding box center [783, 444] width 449 height 23
radio input "true"
click at [655, 470] on input "text" at bounding box center [658, 468] width 166 height 23
paste input "224104801"
type input "224104801"
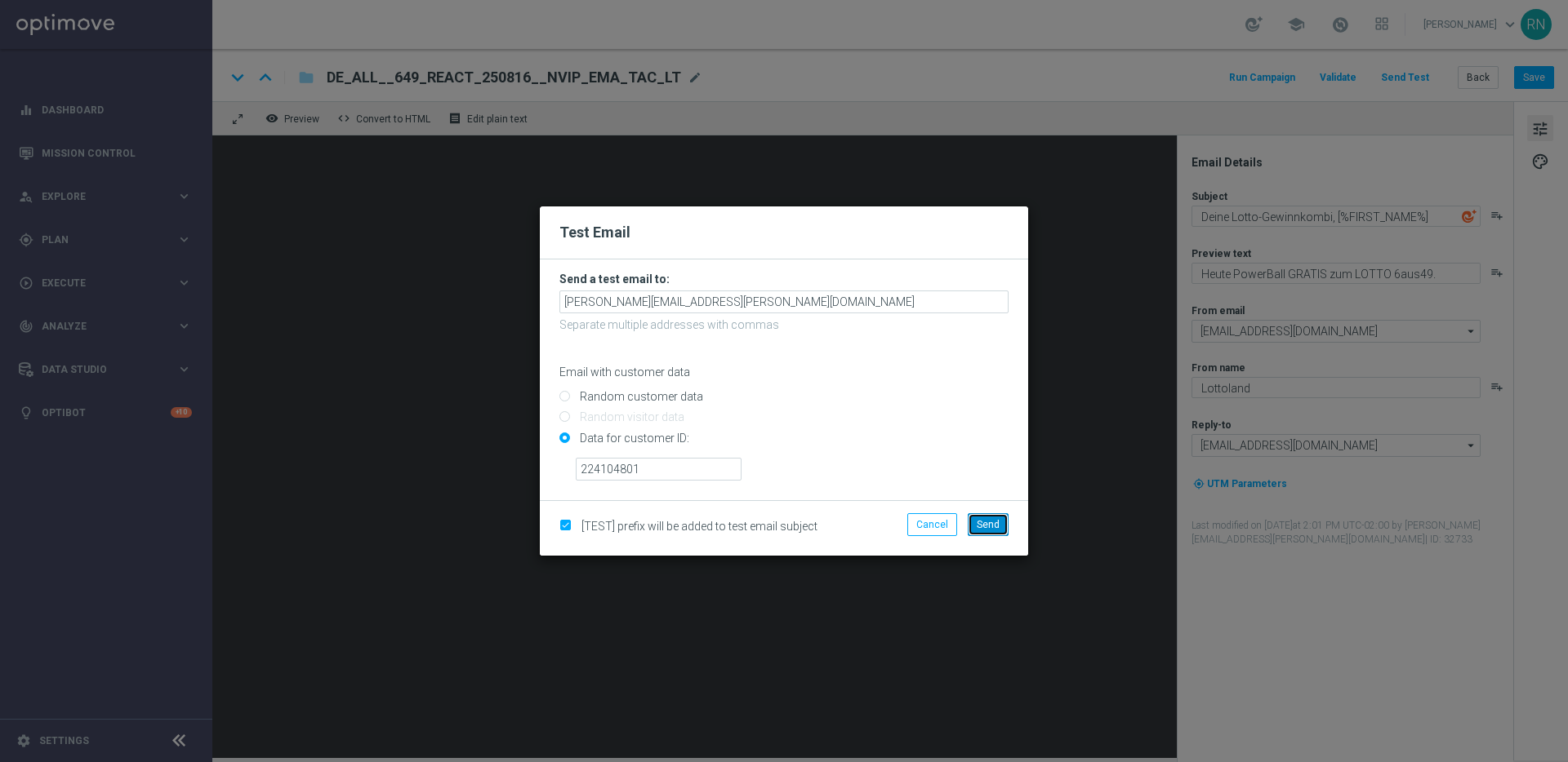
click at [996, 525] on span "Send" at bounding box center [987, 525] width 23 height 12
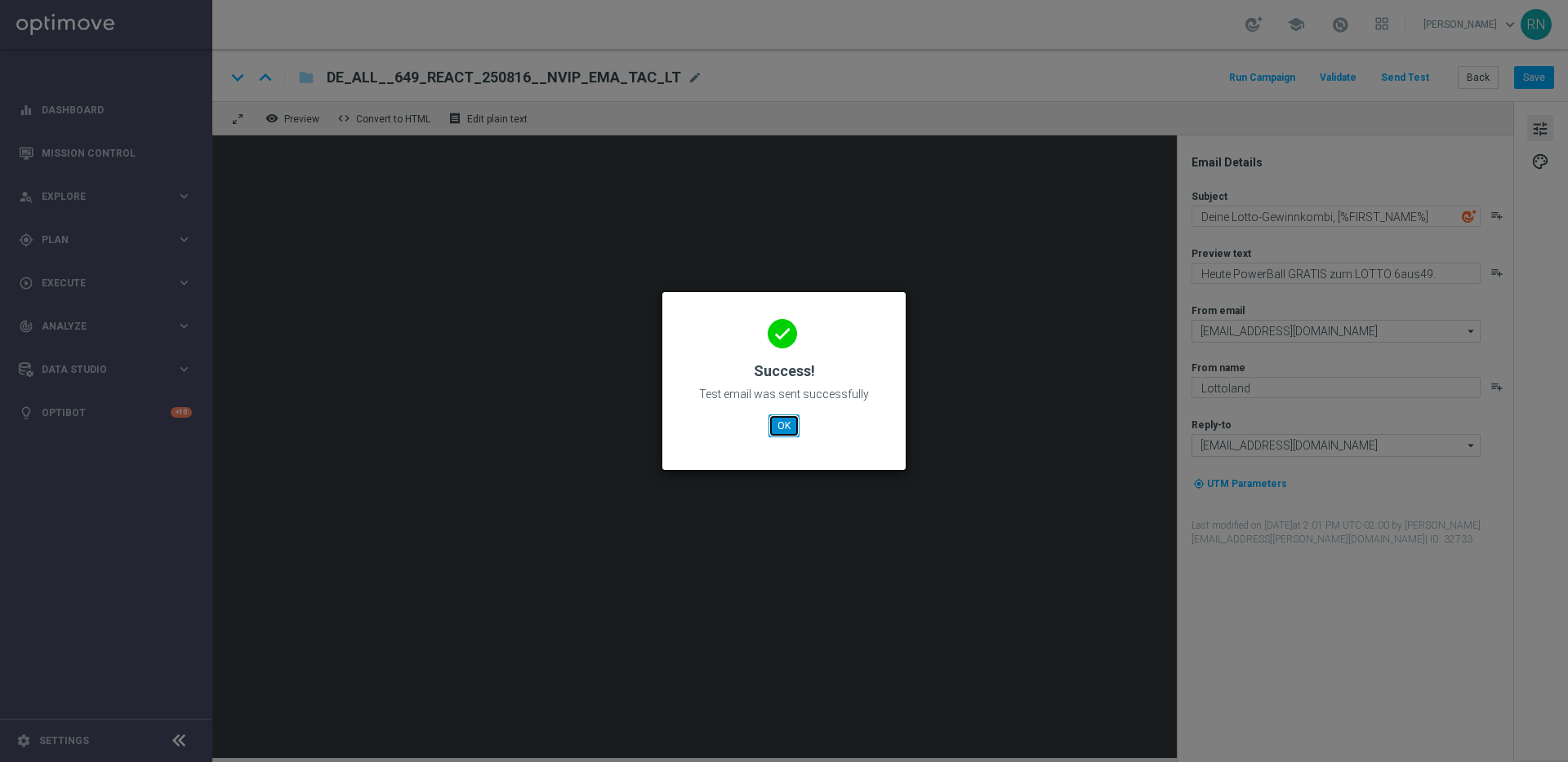
click at [786, 421] on button "OK" at bounding box center [784, 425] width 31 height 23
